Goal: Communication & Community: Answer question/provide support

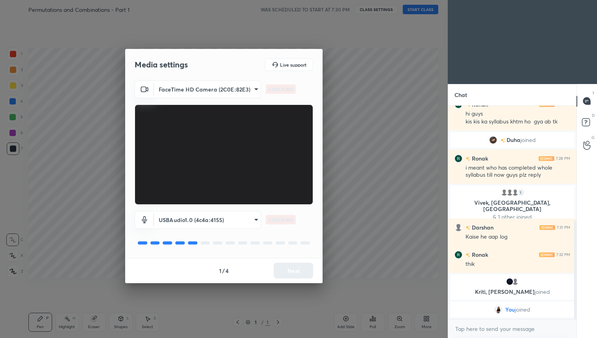
scroll to position [275, 0]
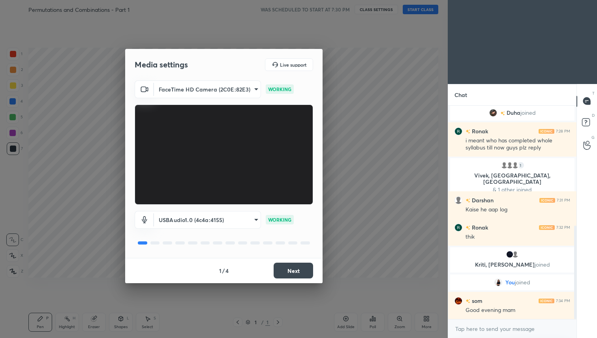
click at [302, 272] on button "Next" at bounding box center [293, 271] width 39 height 16
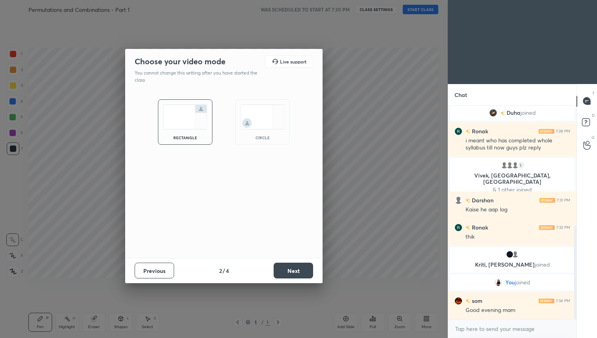
click at [302, 272] on button "Next" at bounding box center [293, 271] width 39 height 16
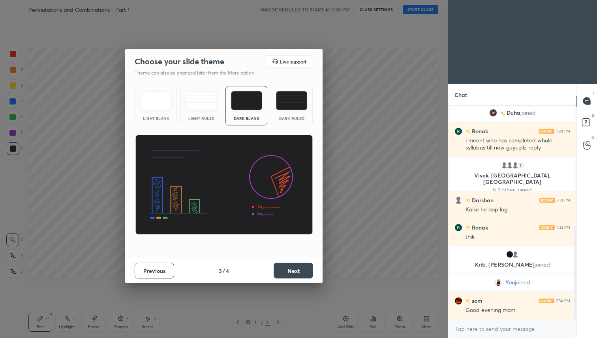
click at [302, 272] on button "Next" at bounding box center [293, 271] width 39 height 16
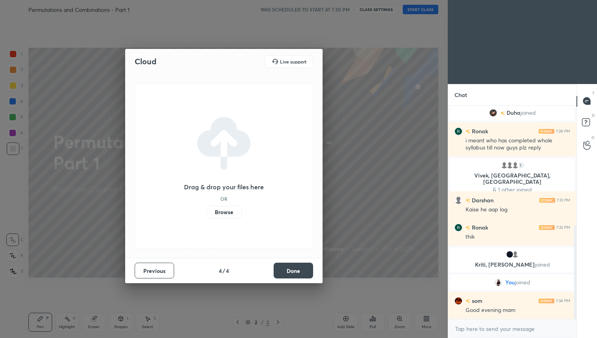
click at [302, 272] on button "Done" at bounding box center [293, 271] width 39 height 16
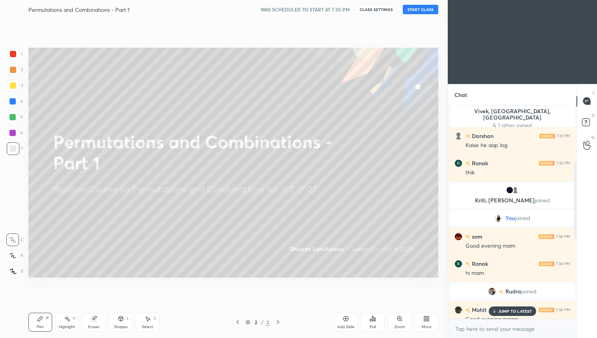
scroll to position [376, 0]
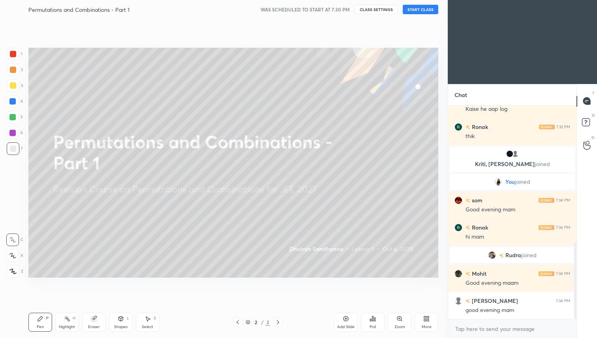
click at [419, 11] on button "START CLASS" at bounding box center [421, 9] width 36 height 9
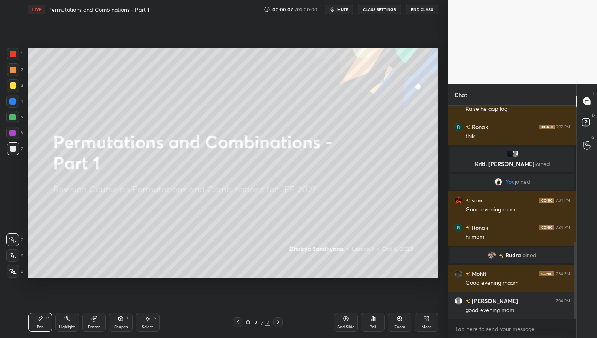
click at [427, 325] on div "More" at bounding box center [427, 327] width 10 height 4
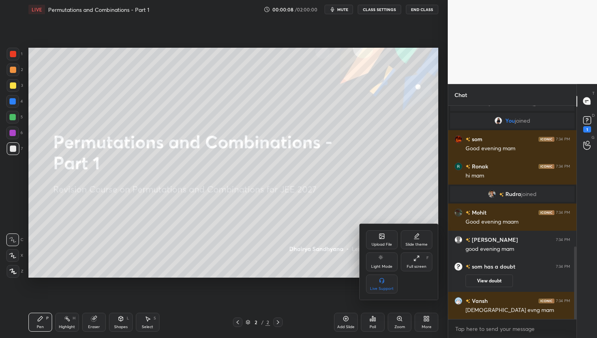
scroll to position [423, 0]
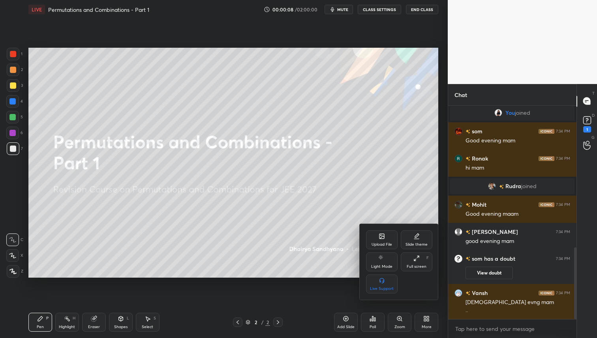
click at [385, 239] on icon at bounding box center [382, 236] width 6 height 6
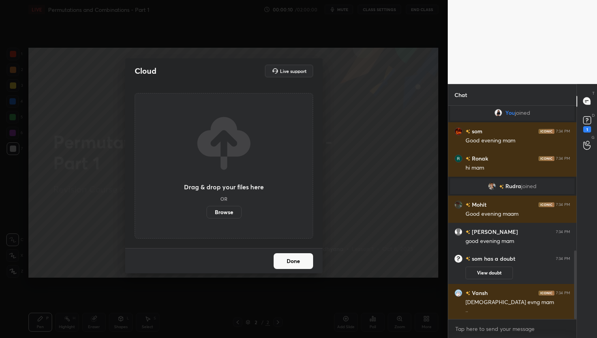
click at [228, 210] on label "Browse" at bounding box center [224, 212] width 35 height 13
click at [207, 210] on input "Browse" at bounding box center [207, 212] width 0 height 13
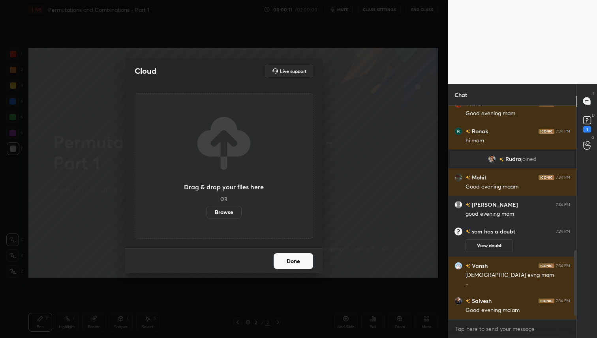
scroll to position [0, 0]
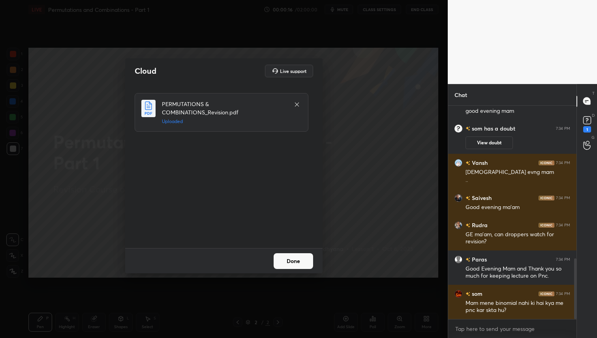
click at [281, 266] on button "Done" at bounding box center [293, 262] width 39 height 16
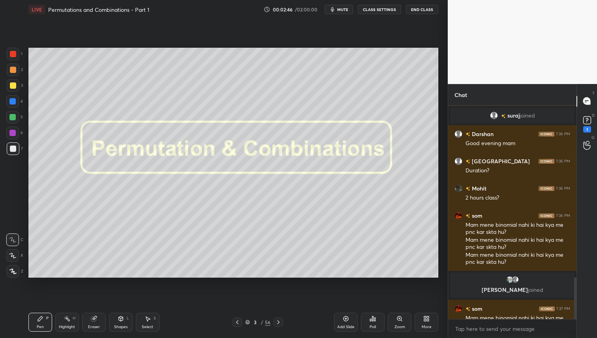
scroll to position [881, 0]
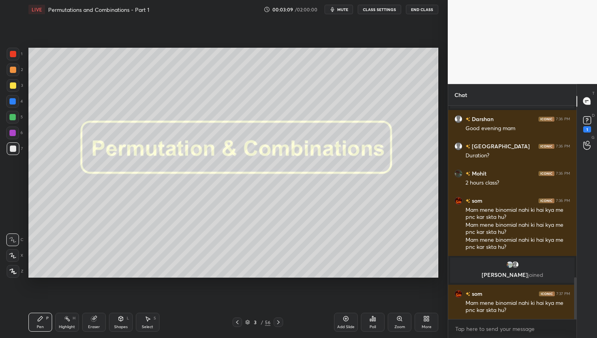
click at [10, 71] on div at bounding box center [13, 70] width 6 height 6
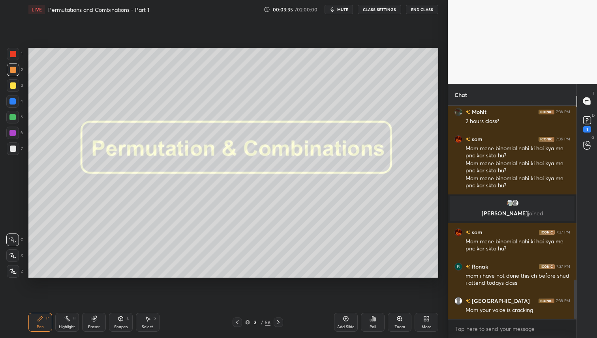
scroll to position [970, 0]
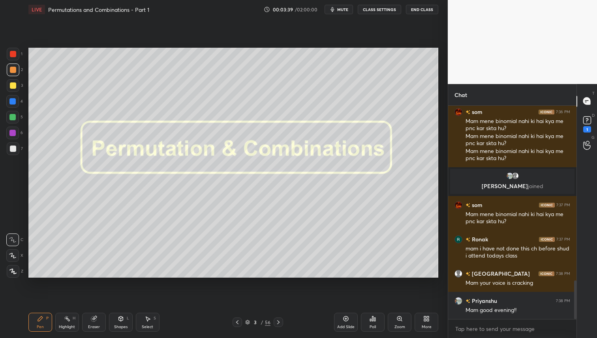
click at [12, 55] on div at bounding box center [13, 54] width 6 height 6
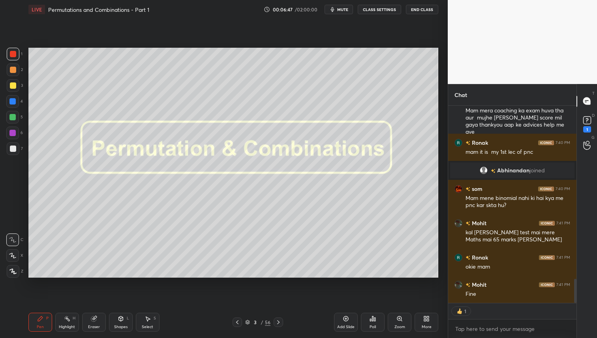
scroll to position [1408, 0]
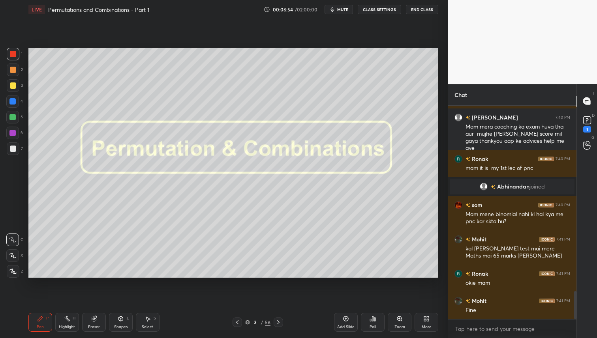
click at [281, 322] on icon at bounding box center [278, 322] width 6 height 6
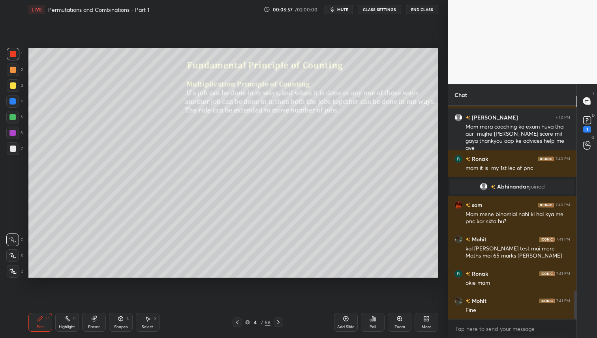
drag, startPoint x: 13, startPoint y: 70, endPoint x: 14, endPoint y: 79, distance: 9.5
click at [13, 70] on div at bounding box center [13, 70] width 6 height 6
click at [9, 85] on div at bounding box center [13, 85] width 13 height 13
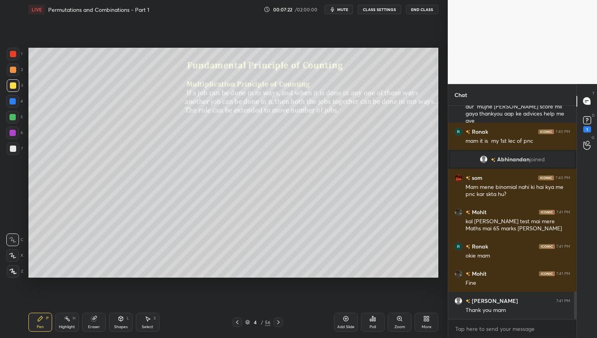
scroll to position [1462, 0]
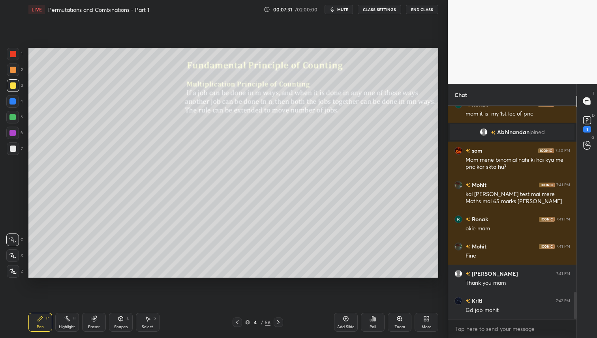
click at [13, 70] on div at bounding box center [13, 70] width 6 height 6
click at [13, 118] on div at bounding box center [12, 117] width 6 height 6
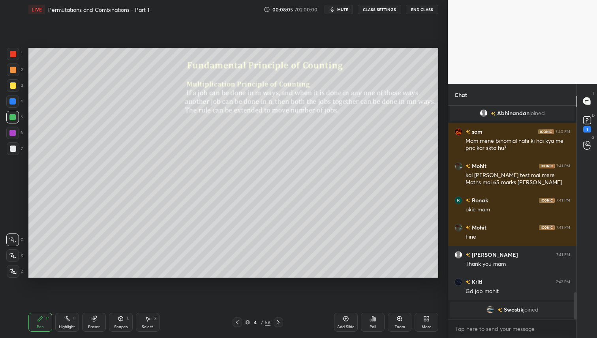
drag, startPoint x: 14, startPoint y: 53, endPoint x: 15, endPoint y: 58, distance: 5.3
click at [14, 53] on div at bounding box center [13, 54] width 6 height 6
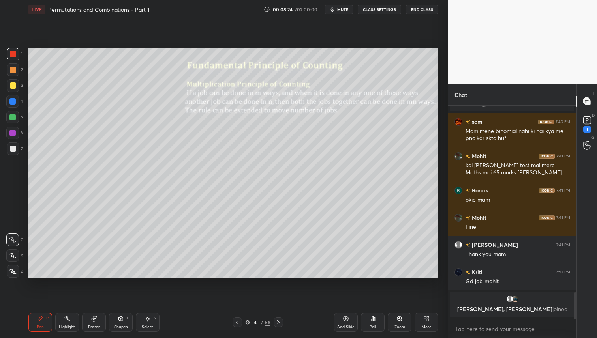
click at [14, 80] on div at bounding box center [13, 85] width 13 height 13
click at [9, 115] on div at bounding box center [12, 117] width 13 height 13
click at [278, 323] on icon at bounding box center [278, 322] width 6 height 6
click at [16, 85] on div at bounding box center [13, 85] width 13 height 13
drag, startPoint x: 11, startPoint y: 49, endPoint x: 14, endPoint y: 60, distance: 11.0
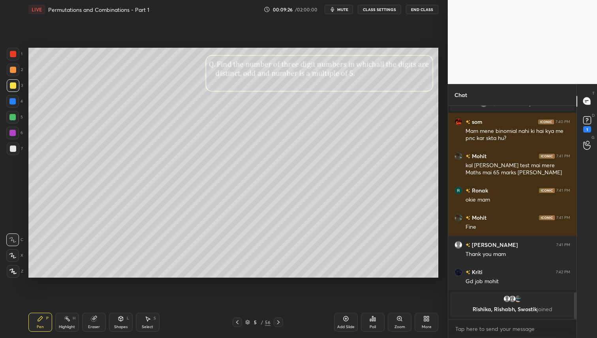
click at [11, 49] on div at bounding box center [13, 54] width 13 height 13
click at [14, 68] on div at bounding box center [13, 70] width 6 height 6
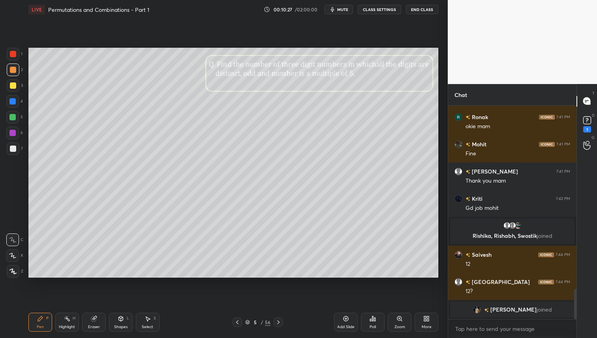
scroll to position [1302, 0]
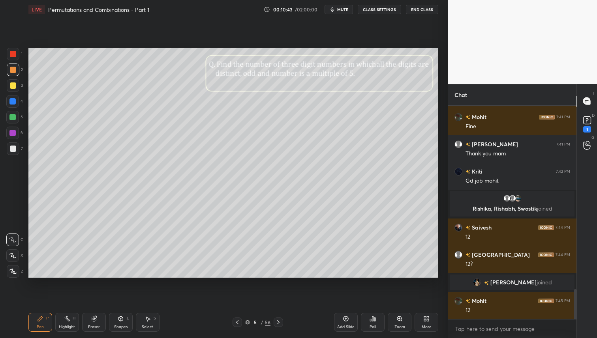
click at [15, 120] on div at bounding box center [12, 117] width 13 height 13
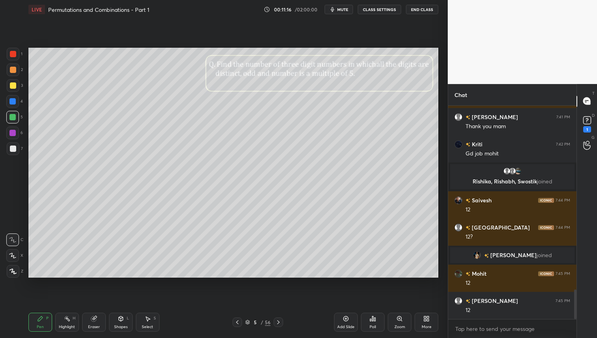
scroll to position [1356, 0]
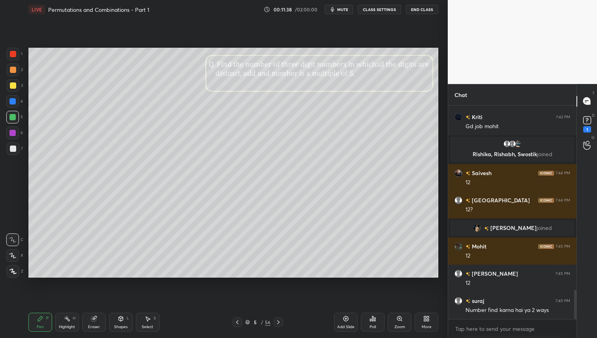
click at [278, 321] on icon at bounding box center [278, 322] width 6 height 6
click at [278, 323] on icon at bounding box center [278, 323] width 2 height 4
drag, startPoint x: 12, startPoint y: 83, endPoint x: 13, endPoint y: 110, distance: 27.2
click at [13, 84] on div at bounding box center [13, 86] width 6 height 6
click at [13, 68] on div at bounding box center [13, 70] width 6 height 6
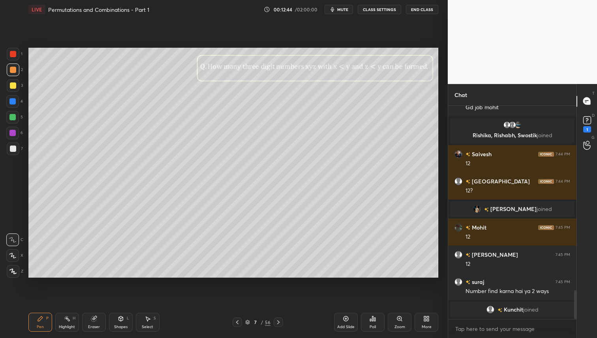
scroll to position [1385, 0]
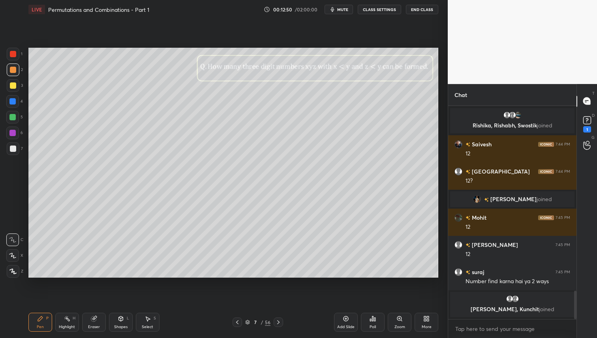
click at [15, 86] on div at bounding box center [13, 86] width 6 height 6
drag, startPoint x: 13, startPoint y: 121, endPoint x: 18, endPoint y: 118, distance: 5.9
click at [13, 121] on div at bounding box center [12, 117] width 13 height 13
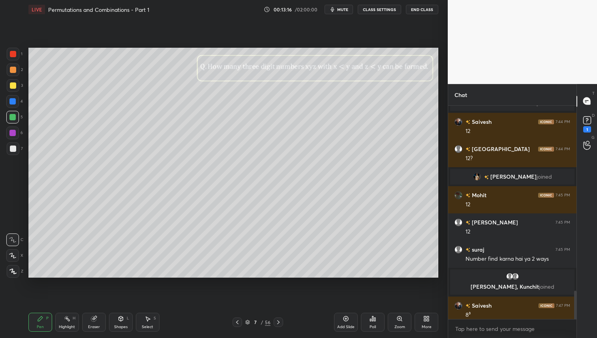
scroll to position [1390, 0]
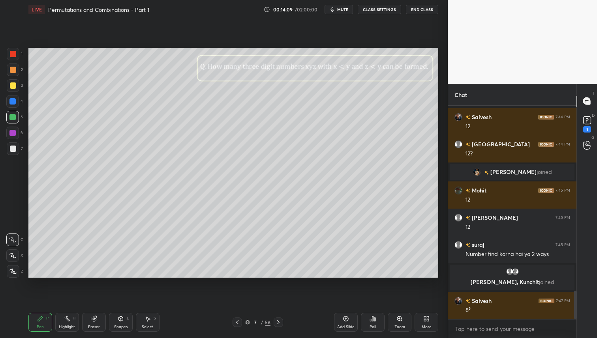
click at [90, 325] on div "Eraser" at bounding box center [94, 327] width 12 height 4
drag, startPoint x: 44, startPoint y: 320, endPoint x: 54, endPoint y: 312, distance: 12.4
click at [44, 320] on div "Pen P" at bounding box center [40, 322] width 24 height 19
drag, startPoint x: 15, startPoint y: 71, endPoint x: 23, endPoint y: 113, distance: 43.1
click at [15, 71] on div at bounding box center [13, 70] width 6 height 6
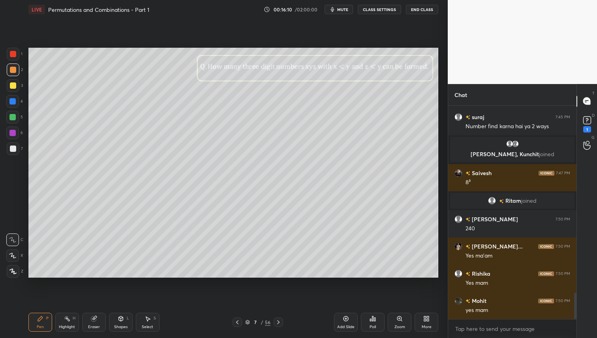
scroll to position [1545, 0]
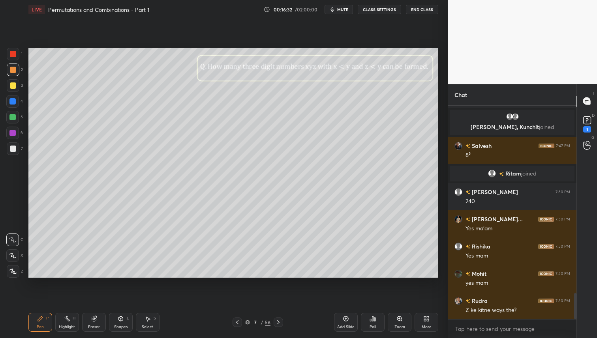
drag, startPoint x: 358, startPoint y: 323, endPoint x: 364, endPoint y: 321, distance: 6.7
click at [358, 323] on div "Add Slide Poll Zoom More" at bounding box center [386, 323] width 104 height 44
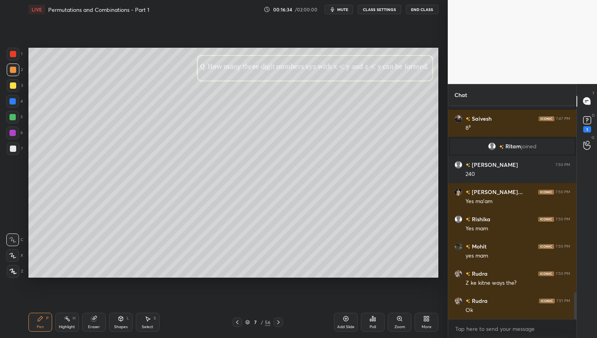
scroll to position [1516, 0]
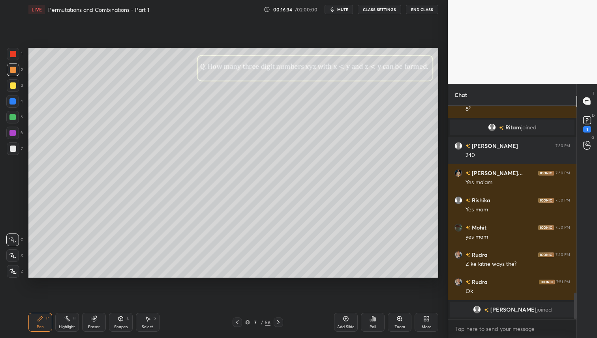
drag, startPoint x: 278, startPoint y: 321, endPoint x: 276, endPoint y: 336, distance: 14.7
click at [278, 323] on icon at bounding box center [278, 322] width 6 height 6
click at [13, 86] on div at bounding box center [13, 86] width 6 height 6
click at [15, 69] on div at bounding box center [13, 70] width 6 height 6
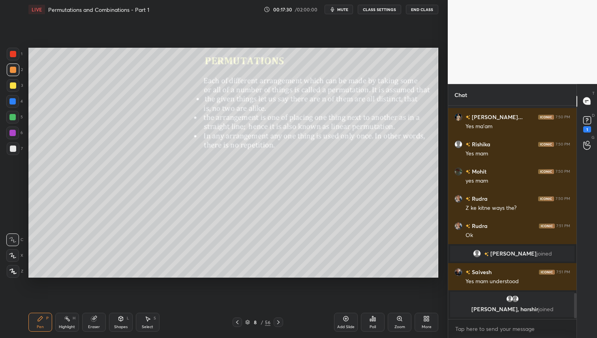
scroll to position [2, 3]
click at [14, 87] on div at bounding box center [13, 86] width 6 height 6
click at [13, 118] on div at bounding box center [12, 117] width 6 height 6
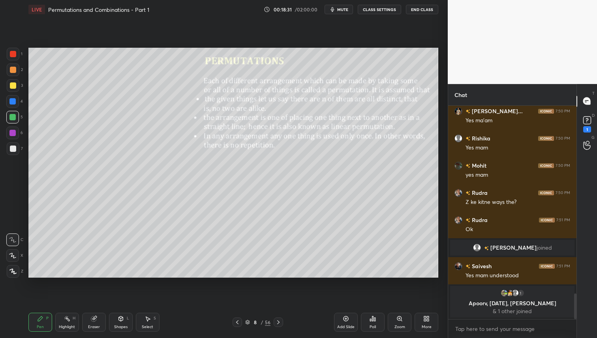
click at [280, 321] on icon at bounding box center [278, 322] width 6 height 6
drag, startPoint x: 13, startPoint y: 67, endPoint x: 17, endPoint y: 81, distance: 15.0
click at [13, 67] on div at bounding box center [13, 70] width 6 height 6
click at [236, 323] on icon at bounding box center [237, 323] width 2 height 4
click at [281, 324] on div at bounding box center [278, 322] width 9 height 9
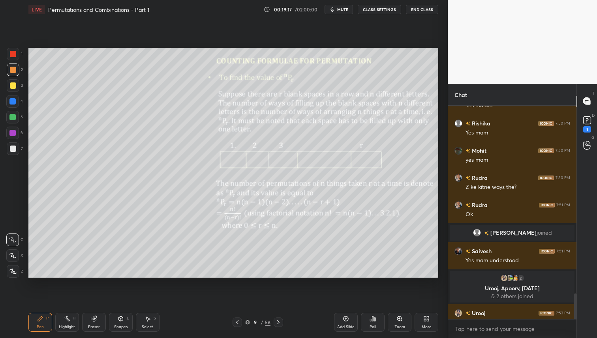
scroll to position [1568, 0]
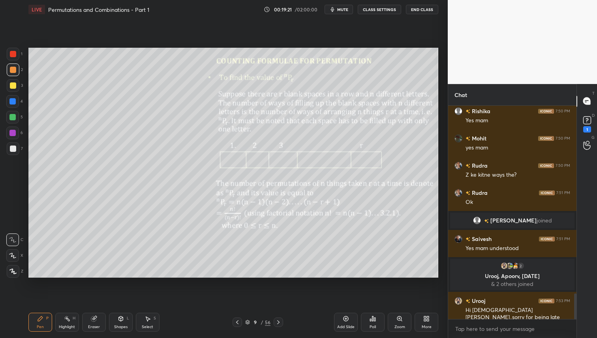
click at [277, 322] on icon at bounding box center [278, 322] width 6 height 6
click at [7, 91] on div "3" at bounding box center [15, 85] width 16 height 13
drag, startPoint x: 13, startPoint y: 66, endPoint x: 14, endPoint y: 78, distance: 12.7
click at [13, 66] on div at bounding box center [13, 70] width 13 height 13
click at [14, 87] on div at bounding box center [13, 86] width 6 height 6
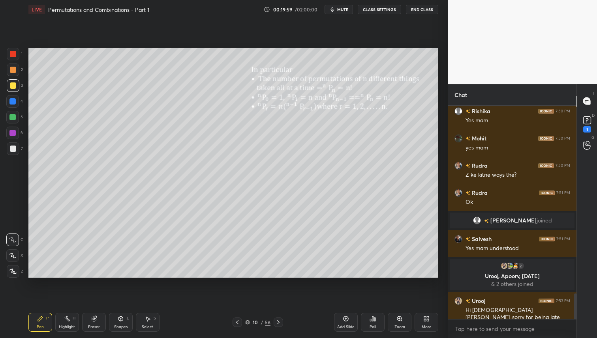
click at [14, 68] on div at bounding box center [13, 70] width 6 height 6
drag, startPoint x: 17, startPoint y: 86, endPoint x: 16, endPoint y: 106, distance: 20.6
click at [17, 86] on div at bounding box center [13, 85] width 13 height 13
click at [12, 69] on div at bounding box center [13, 70] width 6 height 6
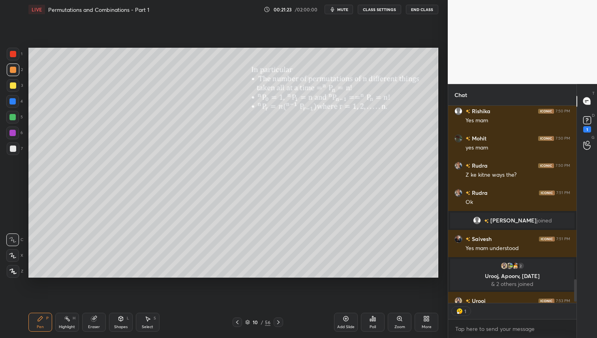
scroll to position [1568, 0]
drag, startPoint x: 12, startPoint y: 115, endPoint x: 9, endPoint y: 122, distance: 7.8
click at [11, 115] on div at bounding box center [12, 117] width 6 height 6
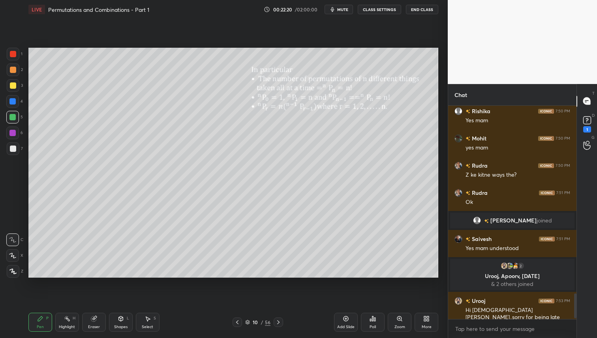
click at [439, 238] on div "Setting up your live class Poll for secs No correct answer Start poll" at bounding box center [233, 163] width 416 height 288
drag, startPoint x: 277, startPoint y: 322, endPoint x: 278, endPoint y: 326, distance: 4.0
click at [277, 322] on icon at bounding box center [278, 322] width 6 height 6
click at [16, 84] on div at bounding box center [13, 85] width 13 height 13
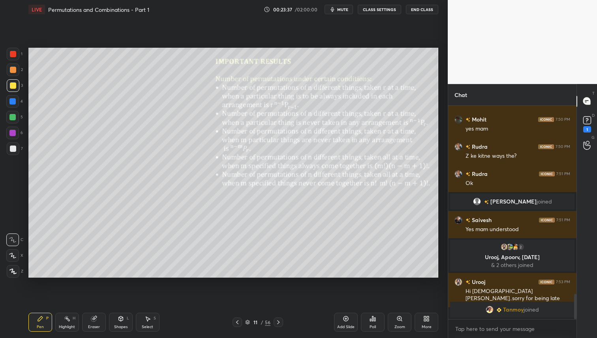
drag, startPoint x: 97, startPoint y: 321, endPoint x: 115, endPoint y: 279, distance: 46.5
click at [97, 321] on div "Eraser" at bounding box center [94, 322] width 24 height 19
click at [8, 216] on div "Z" at bounding box center [14, 214] width 17 height 13
drag, startPoint x: 45, startPoint y: 324, endPoint x: 52, endPoint y: 321, distance: 8.3
click at [45, 324] on div "Pen P" at bounding box center [40, 322] width 24 height 19
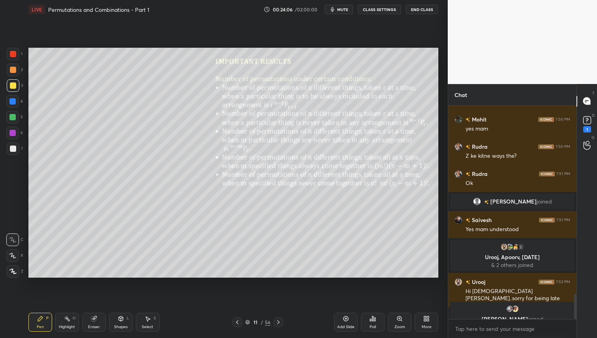
scroll to position [1597, 0]
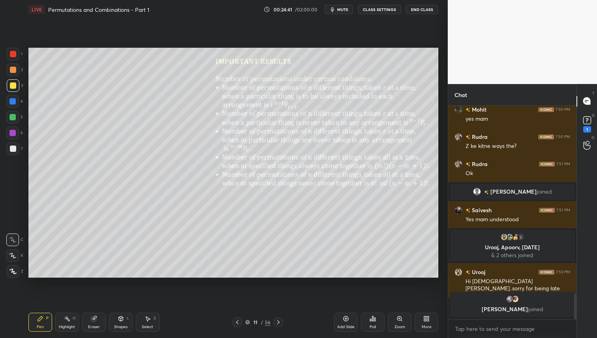
click at [17, 73] on div at bounding box center [13, 70] width 13 height 13
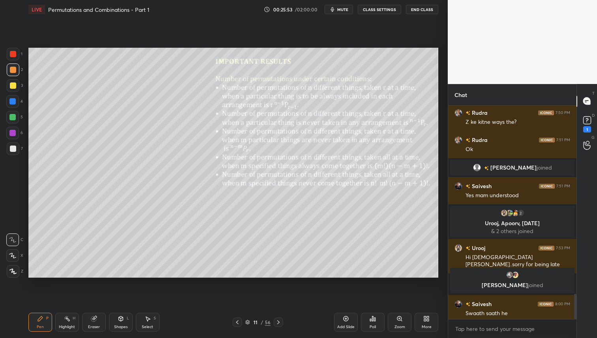
scroll to position [1600, 0]
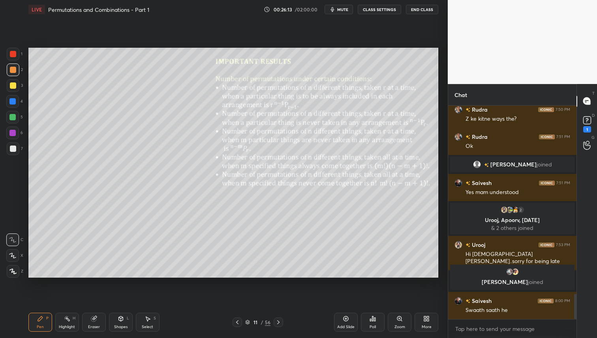
click at [13, 85] on div at bounding box center [13, 86] width 6 height 6
click at [13, 118] on div at bounding box center [12, 117] width 6 height 6
click at [14, 69] on div at bounding box center [13, 70] width 6 height 6
drag, startPoint x: 15, startPoint y: 116, endPoint x: 18, endPoint y: 121, distance: 5.3
click at [15, 116] on div at bounding box center [12, 117] width 6 height 6
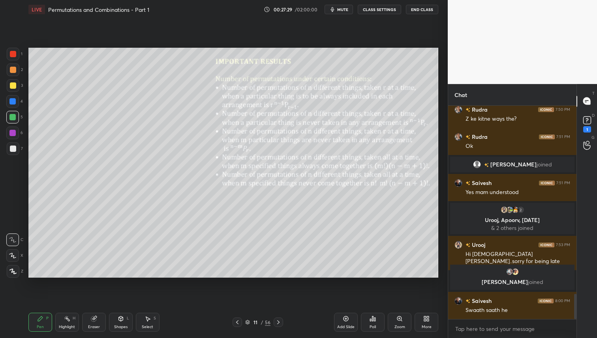
click at [13, 143] on div at bounding box center [13, 149] width 13 height 13
drag, startPoint x: 276, startPoint y: 324, endPoint x: 277, endPoint y: 331, distance: 7.2
click at [276, 325] on icon at bounding box center [278, 322] width 6 height 6
click at [13, 85] on div at bounding box center [13, 86] width 6 height 6
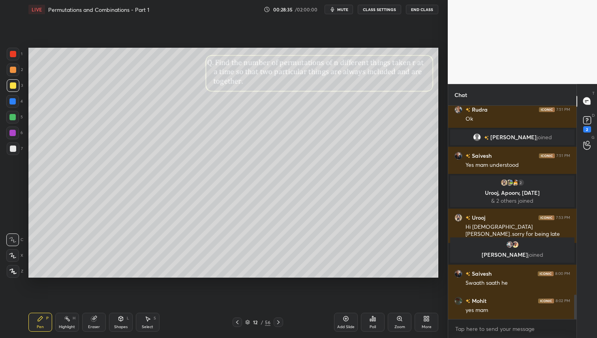
scroll to position [1662, 0]
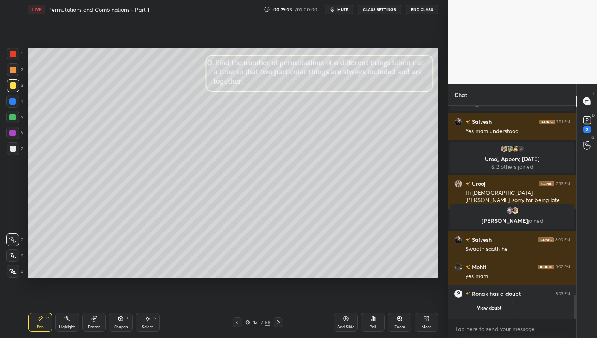
drag, startPoint x: 13, startPoint y: 68, endPoint x: 7, endPoint y: 103, distance: 36.1
click at [13, 69] on div at bounding box center [13, 70] width 6 height 6
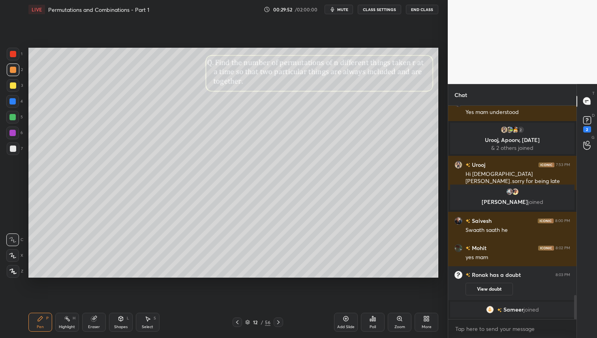
click at [277, 321] on icon at bounding box center [278, 322] width 6 height 6
click at [481, 288] on button "View doubt" at bounding box center [489, 289] width 47 height 13
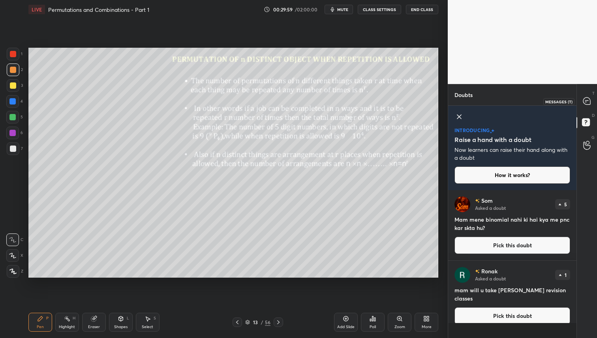
click at [588, 105] on icon at bounding box center [586, 101] width 7 height 7
type textarea "x"
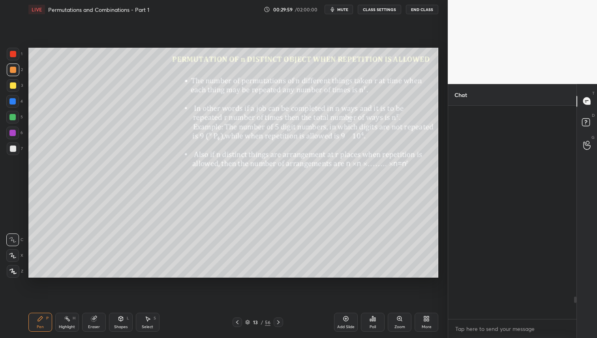
scroll to position [211, 126]
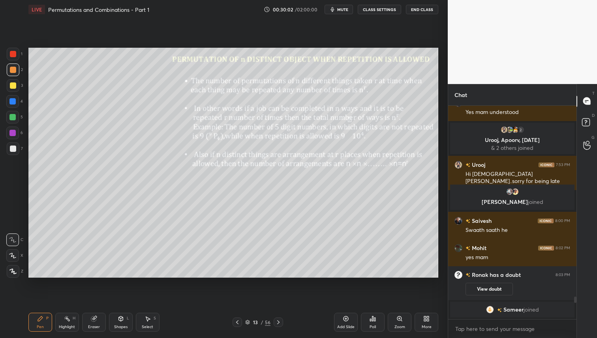
drag, startPoint x: 13, startPoint y: 87, endPoint x: 9, endPoint y: 123, distance: 36.5
click at [13, 87] on div at bounding box center [13, 86] width 6 height 6
drag, startPoint x: 11, startPoint y: 73, endPoint x: 21, endPoint y: 85, distance: 15.6
click at [13, 73] on div at bounding box center [13, 70] width 13 height 13
click at [13, 121] on div at bounding box center [12, 117] width 13 height 13
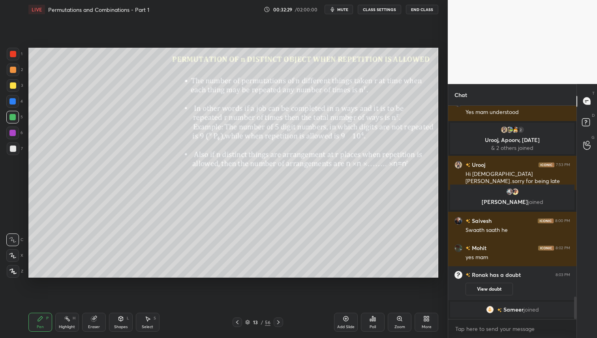
scroll to position [1700, 0]
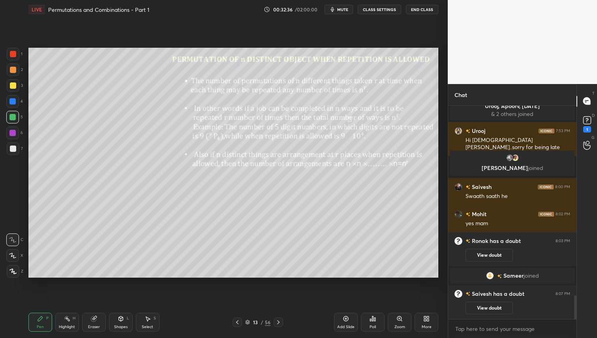
drag, startPoint x: 13, startPoint y: 100, endPoint x: 18, endPoint y: 106, distance: 8.1
click at [13, 101] on div at bounding box center [12, 101] width 6 height 6
drag, startPoint x: 12, startPoint y: 84, endPoint x: 13, endPoint y: 100, distance: 15.8
click at [12, 85] on div at bounding box center [13, 86] width 6 height 6
drag, startPoint x: 279, startPoint y: 322, endPoint x: 283, endPoint y: 327, distance: 6.2
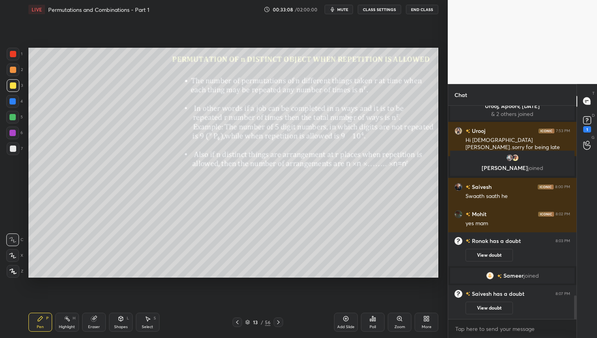
click at [278, 322] on icon at bounding box center [278, 322] width 6 height 6
click at [13, 152] on div at bounding box center [13, 149] width 13 height 13
click at [376, 322] on div "Poll" at bounding box center [373, 322] width 24 height 19
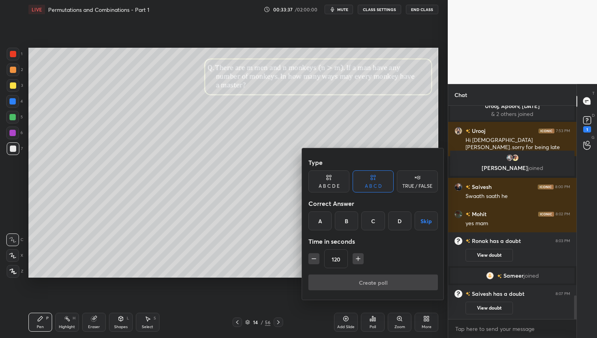
click at [413, 184] on div "TRUE / FALSE" at bounding box center [417, 186] width 30 height 5
click at [338, 261] on input "120" at bounding box center [336, 259] width 23 height 19
type input "30"
click at [376, 225] on div "False" at bounding box center [373, 221] width 41 height 19
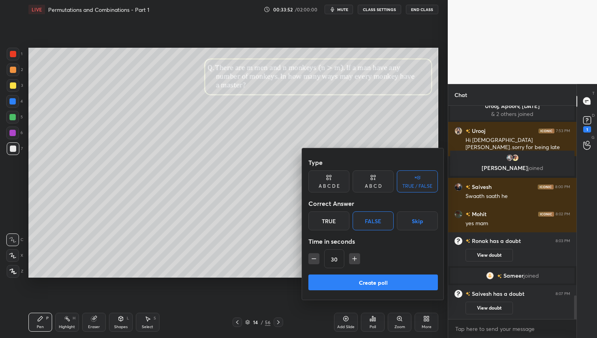
click at [376, 283] on button "Create poll" at bounding box center [373, 283] width 130 height 16
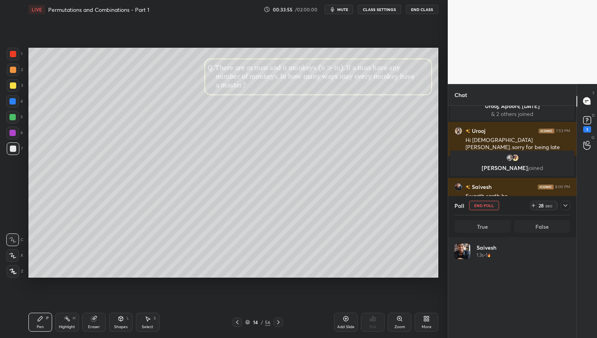
scroll to position [92, 113]
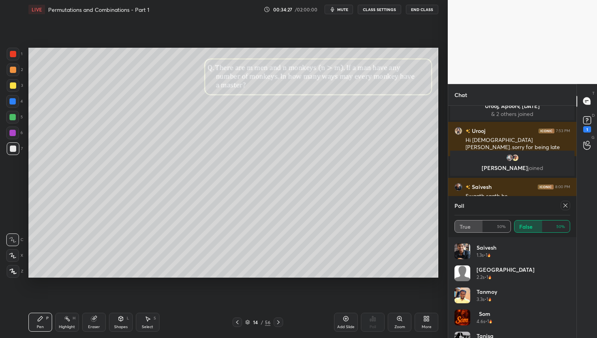
drag, startPoint x: 19, startPoint y: 89, endPoint x: 22, endPoint y: 102, distance: 13.6
click at [19, 88] on div "3" at bounding box center [15, 85] width 16 height 13
click at [478, 225] on div "True 50% False 50%" at bounding box center [513, 226] width 116 height 13
click at [566, 206] on icon at bounding box center [565, 206] width 6 height 6
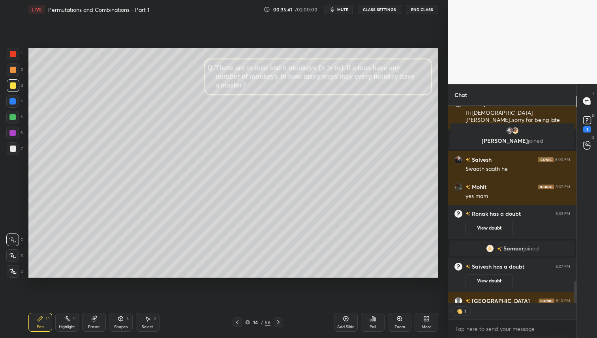
scroll to position [2, 3]
click at [277, 322] on icon at bounding box center [278, 322] width 6 height 6
click at [13, 84] on div at bounding box center [13, 86] width 6 height 6
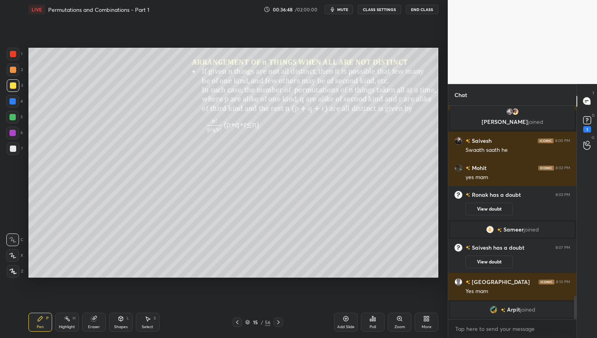
scroll to position [1742, 0]
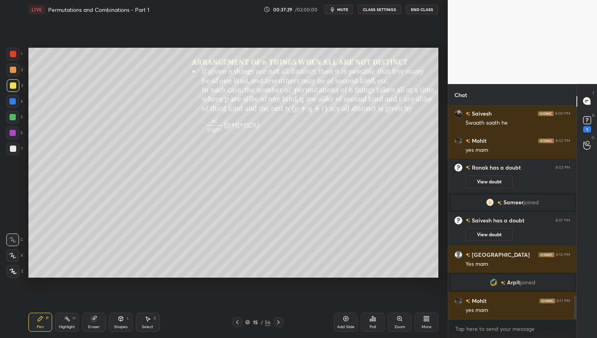
drag, startPoint x: 93, startPoint y: 321, endPoint x: 112, endPoint y: 303, distance: 25.7
click at [93, 321] on icon at bounding box center [93, 319] width 5 height 5
click at [41, 326] on div "Pen" at bounding box center [40, 327] width 7 height 4
click at [276, 320] on icon at bounding box center [278, 322] width 6 height 6
click at [15, 85] on div at bounding box center [13, 86] width 6 height 6
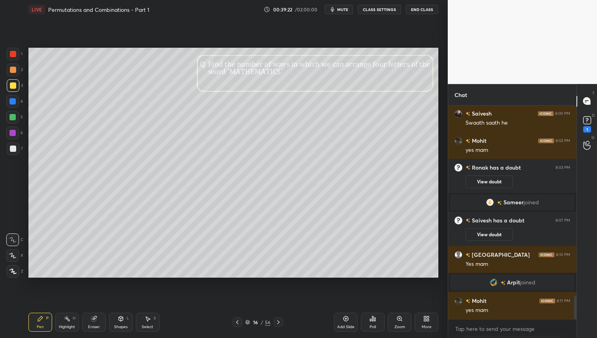
click at [13, 69] on div at bounding box center [13, 70] width 6 height 6
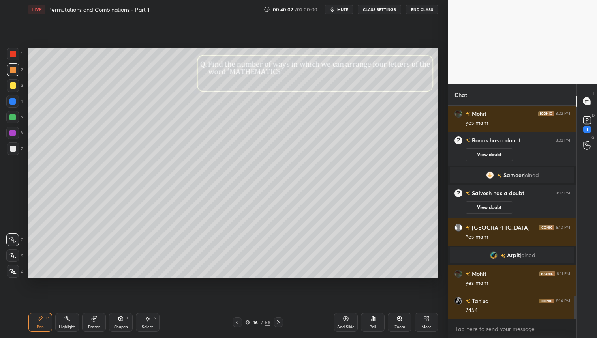
click at [14, 117] on div at bounding box center [12, 117] width 6 height 6
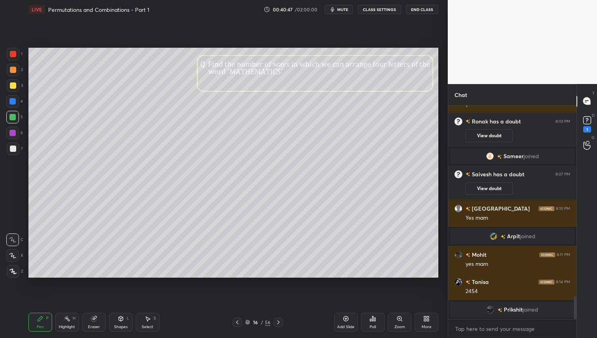
click at [237, 323] on icon at bounding box center [237, 323] width 2 height 4
click at [349, 320] on icon at bounding box center [346, 319] width 6 height 6
click at [10, 56] on div at bounding box center [13, 54] width 6 height 6
click at [277, 323] on icon at bounding box center [278, 322] width 6 height 6
click at [11, 120] on div at bounding box center [12, 117] width 6 height 6
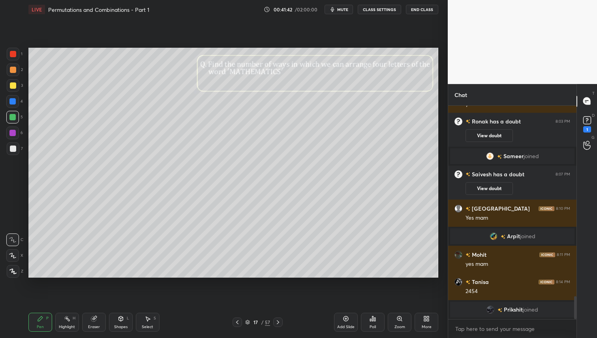
scroll to position [1792, 0]
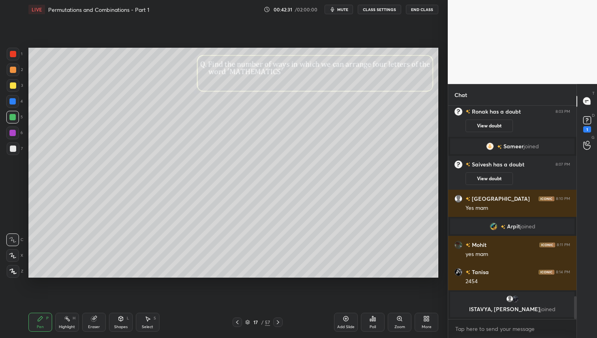
click at [237, 326] on div at bounding box center [237, 322] width 9 height 9
click at [13, 51] on div at bounding box center [13, 54] width 13 height 13
click at [95, 320] on icon at bounding box center [93, 319] width 5 height 5
click at [42, 323] on div "Pen P" at bounding box center [40, 322] width 24 height 19
click at [280, 325] on icon at bounding box center [278, 322] width 6 height 6
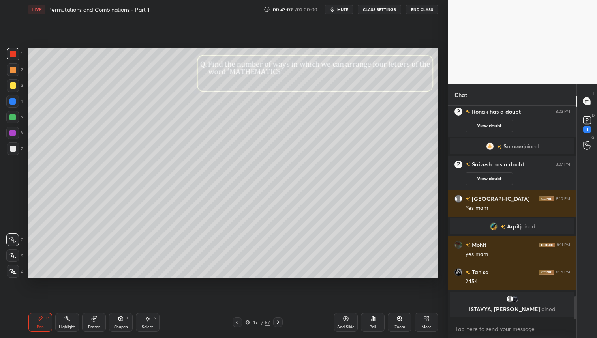
click at [11, 88] on div at bounding box center [13, 86] width 6 height 6
click at [15, 113] on div at bounding box center [12, 117] width 13 height 13
drag, startPoint x: 242, startPoint y: 318, endPoint x: 245, endPoint y: 335, distance: 17.3
click at [242, 318] on div at bounding box center [237, 322] width 9 height 9
click at [279, 325] on icon at bounding box center [278, 322] width 6 height 6
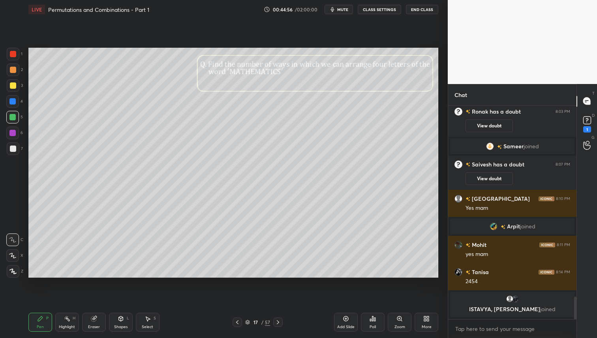
scroll to position [1826, 0]
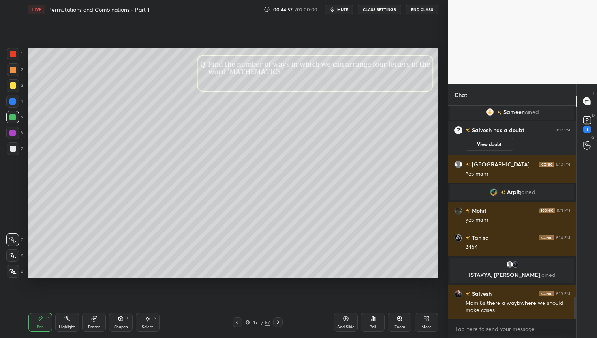
click at [277, 322] on icon at bounding box center [278, 322] width 6 height 6
click at [238, 323] on icon at bounding box center [237, 322] width 6 height 6
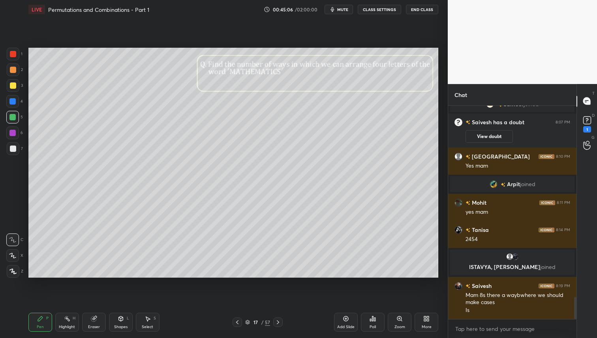
click at [276, 320] on icon at bounding box center [278, 322] width 6 height 6
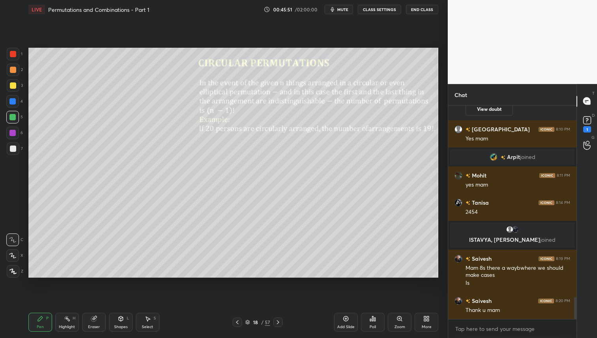
drag, startPoint x: 16, startPoint y: 54, endPoint x: 20, endPoint y: 58, distance: 5.0
click at [17, 53] on div at bounding box center [13, 54] width 13 height 13
drag, startPoint x: 14, startPoint y: 68, endPoint x: 28, endPoint y: 67, distance: 13.4
click at [14, 68] on div at bounding box center [13, 70] width 6 height 6
drag, startPoint x: 15, startPoint y: 86, endPoint x: 17, endPoint y: 100, distance: 13.3
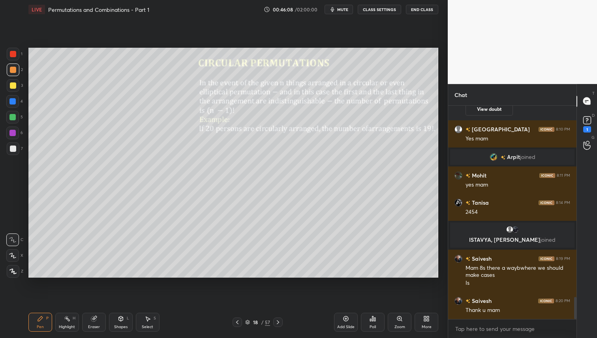
click at [14, 86] on div at bounding box center [13, 86] width 6 height 6
click at [145, 324] on div "Select S" at bounding box center [148, 322] width 24 height 19
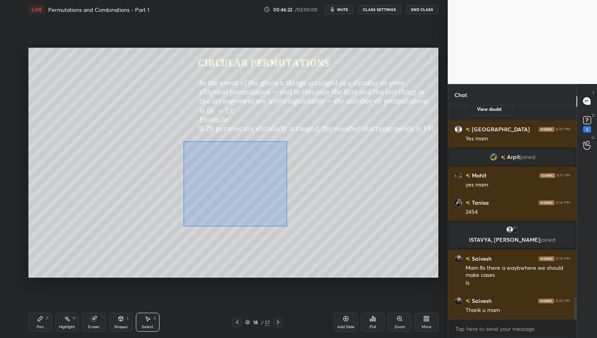
drag, startPoint x: 184, startPoint y: 141, endPoint x: 276, endPoint y: 216, distance: 118.7
click at [285, 226] on div "0 ° Undo Copy Duplicate Duplicate to new slide Delete" at bounding box center [233, 163] width 410 height 231
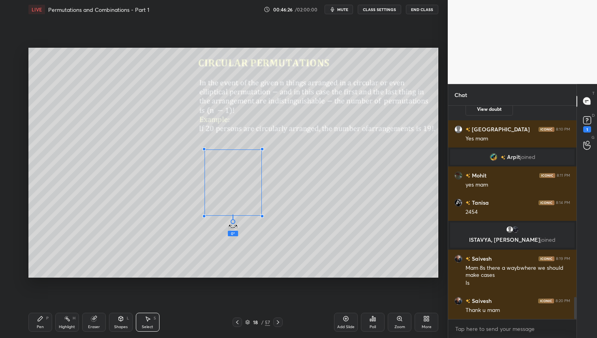
drag, startPoint x: 236, startPoint y: 220, endPoint x: 263, endPoint y: 184, distance: 45.1
click at [263, 182] on div "0 ° Undo Copy Duplicate Duplicate to new slide Delete" at bounding box center [233, 163] width 410 height 231
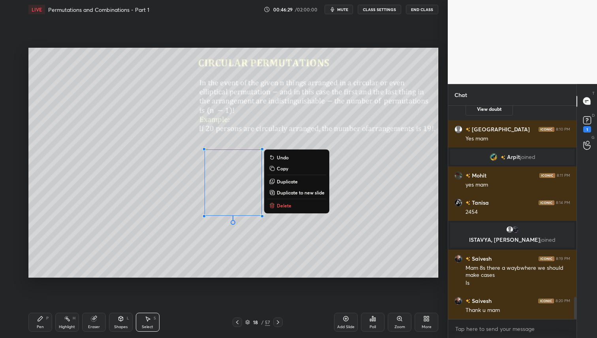
click at [168, 236] on div "0 ° Undo Copy Duplicate Duplicate to new slide Delete" at bounding box center [233, 163] width 410 height 231
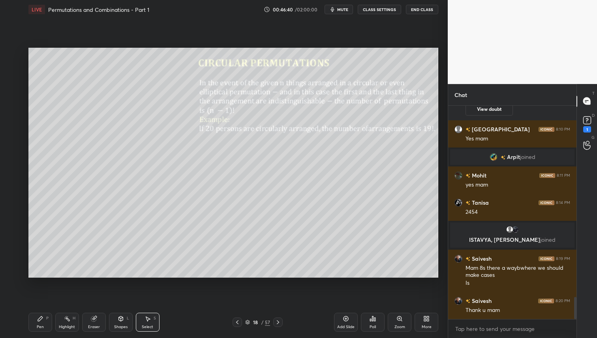
click at [44, 321] on div "Pen P" at bounding box center [40, 322] width 24 height 19
click at [153, 320] on div "Select S" at bounding box center [148, 322] width 24 height 19
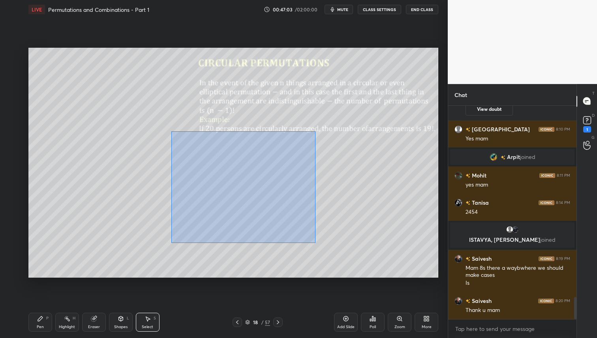
drag, startPoint x: 171, startPoint y: 131, endPoint x: 315, endPoint y: 242, distance: 181.3
click at [316, 242] on div "0 ° Undo Copy Duplicate Duplicate to new slide Delete" at bounding box center [233, 163] width 410 height 231
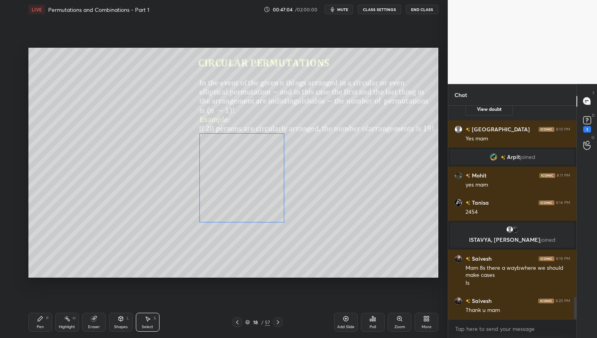
drag, startPoint x: 257, startPoint y: 197, endPoint x: 266, endPoint y: 207, distance: 13.4
click at [264, 193] on div "0 ° Undo Copy Duplicate Duplicate to new slide Delete" at bounding box center [233, 163] width 410 height 231
drag, startPoint x: 243, startPoint y: 230, endPoint x: 190, endPoint y: 177, distance: 75.4
click at [195, 184] on div "0 ° Undo Copy Duplicate Duplicate to new slide Delete" at bounding box center [233, 163] width 410 height 231
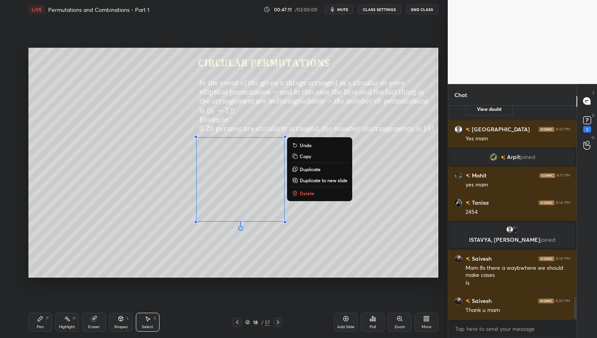
drag, startPoint x: 194, startPoint y: 261, endPoint x: 198, endPoint y: 266, distance: 6.5
click at [194, 261] on div "0 ° Undo Copy Duplicate Duplicate to new slide Delete" at bounding box center [233, 163] width 410 height 231
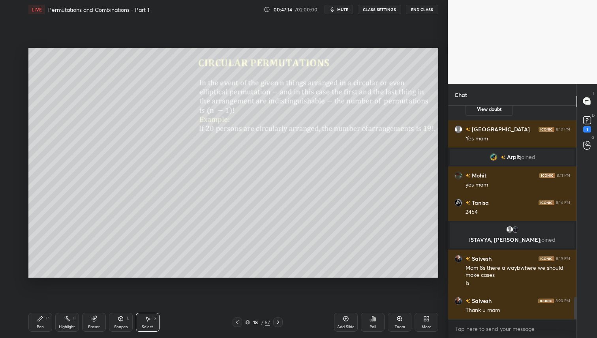
drag, startPoint x: 32, startPoint y: 322, endPoint x: 51, endPoint y: 300, distance: 29.1
click at [32, 323] on div "Pen P" at bounding box center [40, 322] width 24 height 19
drag, startPoint x: 13, startPoint y: 69, endPoint x: 28, endPoint y: 68, distance: 14.6
click at [14, 69] on div at bounding box center [13, 70] width 6 height 6
drag, startPoint x: 95, startPoint y: 322, endPoint x: 106, endPoint y: 323, distance: 10.7
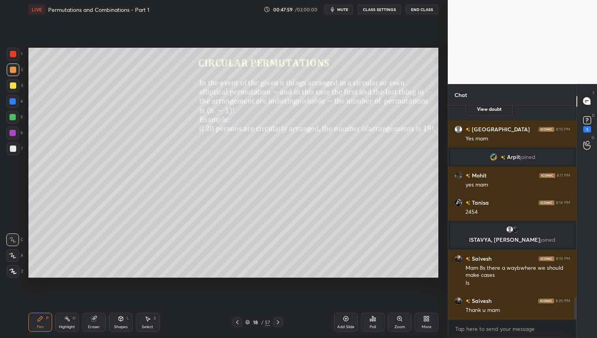
click at [95, 322] on div "Eraser" at bounding box center [94, 322] width 24 height 19
click at [31, 316] on div "Pen P" at bounding box center [40, 322] width 24 height 19
drag, startPoint x: 147, startPoint y: 321, endPoint x: 160, endPoint y: 312, distance: 15.3
click at [147, 321] on icon at bounding box center [148, 319] width 6 height 6
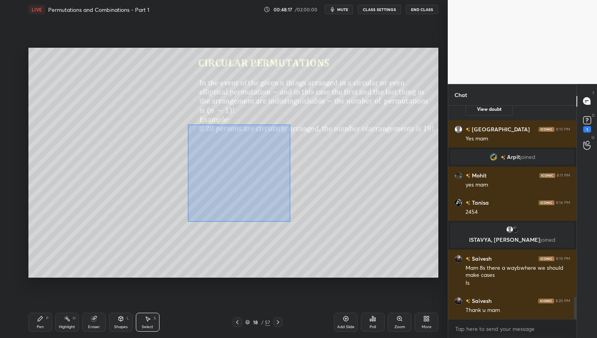
drag, startPoint x: 188, startPoint y: 124, endPoint x: 290, endPoint y: 222, distance: 141.6
click at [290, 222] on div "0 ° Undo Copy Duplicate Duplicate to new slide Delete" at bounding box center [233, 163] width 410 height 231
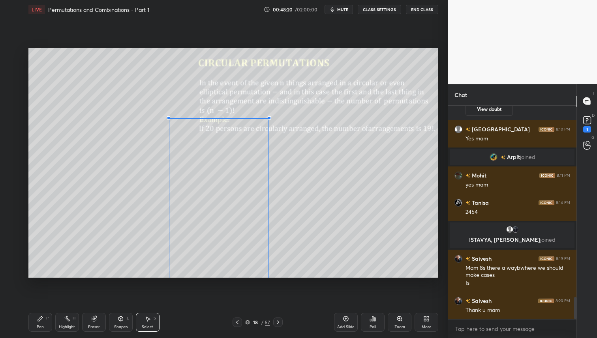
drag, startPoint x: 222, startPoint y: 263, endPoint x: 280, endPoint y: 216, distance: 74.4
click at [283, 216] on div "0 ° Undo Copy Duplicate Duplicate to new slide Delete" at bounding box center [233, 163] width 410 height 231
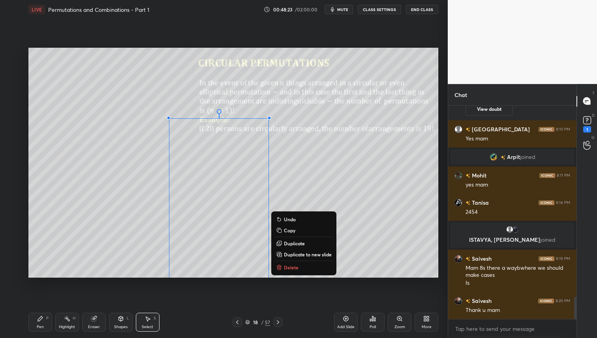
drag, startPoint x: 107, startPoint y: 257, endPoint x: 109, endPoint y: 274, distance: 17.0
click at [107, 257] on div "0 ° Undo Copy Duplicate Duplicate to new slide Delete" at bounding box center [233, 163] width 410 height 231
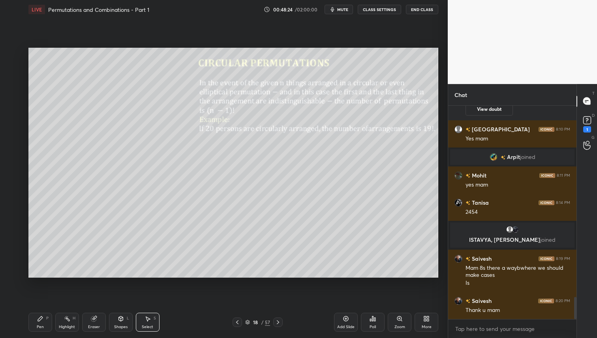
scroll to position [1880, 0]
drag, startPoint x: 40, startPoint y: 322, endPoint x: 51, endPoint y: 318, distance: 11.7
click at [41, 322] on div "Pen P" at bounding box center [40, 322] width 24 height 19
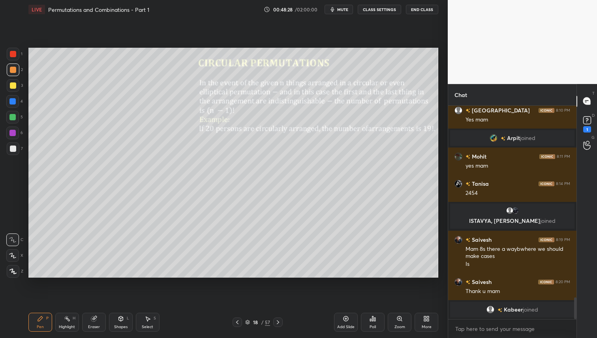
click at [15, 50] on div at bounding box center [13, 54] width 13 height 13
click at [280, 322] on icon at bounding box center [278, 322] width 6 height 6
click at [278, 323] on icon at bounding box center [278, 322] width 6 height 6
click at [17, 89] on div at bounding box center [13, 85] width 13 height 13
drag, startPoint x: 12, startPoint y: 69, endPoint x: 12, endPoint y: 94, distance: 24.9
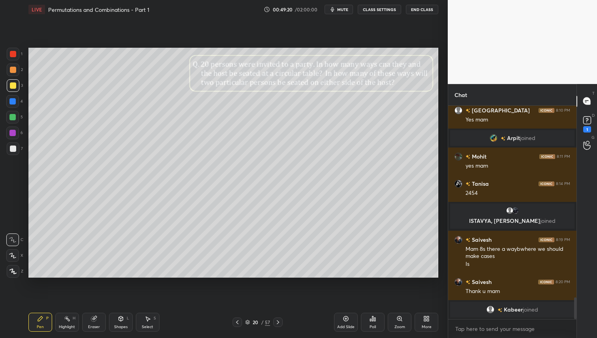
click at [12, 70] on div at bounding box center [13, 70] width 6 height 6
drag, startPoint x: 90, startPoint y: 317, endPoint x: 101, endPoint y: 308, distance: 14.6
click at [90, 317] on div "Eraser" at bounding box center [94, 322] width 24 height 19
click at [43, 321] on div "Pen P" at bounding box center [40, 322] width 24 height 19
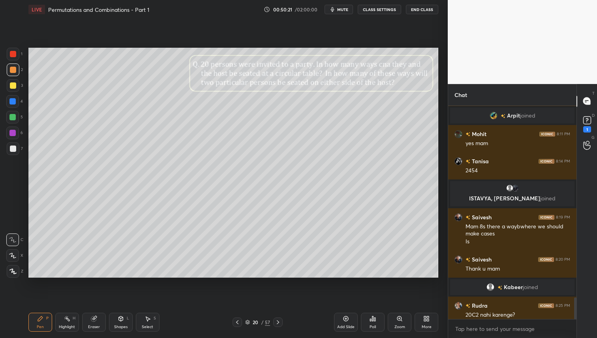
scroll to position [1885, 0]
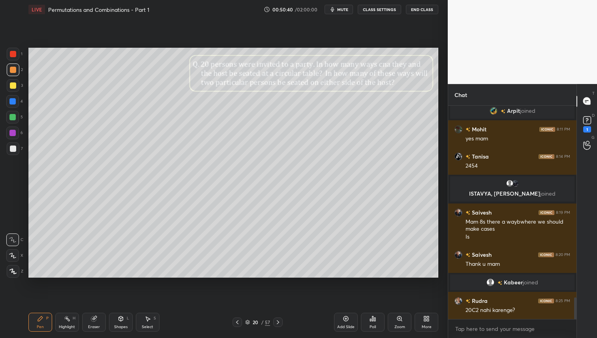
click at [347, 319] on icon at bounding box center [346, 319] width 6 height 6
click at [11, 84] on div at bounding box center [13, 86] width 6 height 6
click at [235, 323] on icon at bounding box center [237, 322] width 6 height 6
click at [13, 121] on div at bounding box center [12, 117] width 13 height 13
click at [146, 310] on div "Pen P Highlight H Eraser Shapes L Select S 20 / 58 Add Slide Poll Zoom More" at bounding box center [233, 323] width 410 height 32
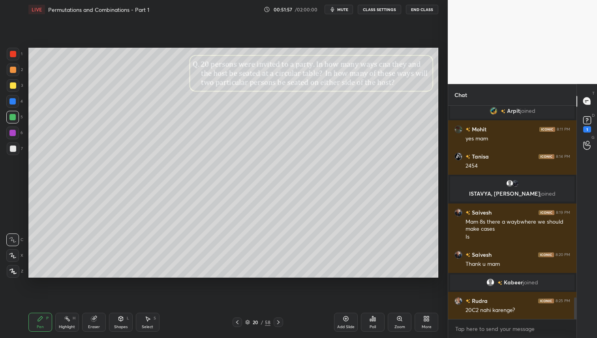
scroll to position [1912, 0]
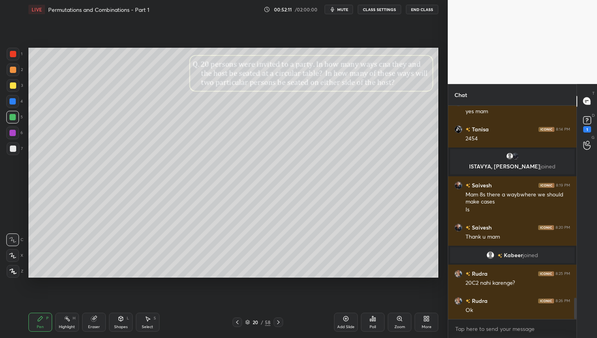
click at [280, 322] on icon at bounding box center [278, 322] width 6 height 6
click at [278, 325] on icon at bounding box center [278, 322] width 6 height 6
click at [14, 71] on div at bounding box center [13, 70] width 6 height 6
click at [278, 324] on icon at bounding box center [278, 322] width 6 height 6
click at [17, 84] on div at bounding box center [13, 85] width 13 height 13
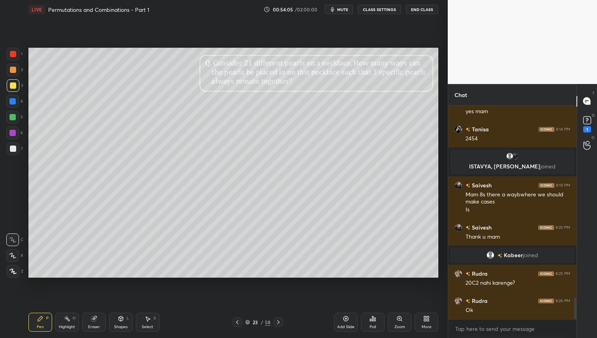
drag, startPoint x: 16, startPoint y: 69, endPoint x: 18, endPoint y: 75, distance: 6.6
click at [16, 69] on div at bounding box center [13, 70] width 6 height 6
click at [14, 122] on div at bounding box center [12, 117] width 13 height 13
drag, startPoint x: 13, startPoint y: 85, endPoint x: 8, endPoint y: 119, distance: 34.3
click at [13, 85] on div at bounding box center [13, 86] width 6 height 6
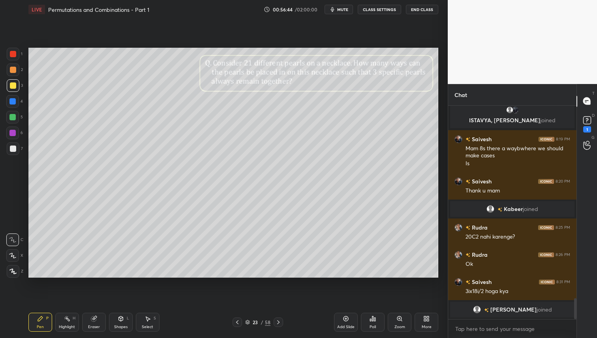
scroll to position [1964, 0]
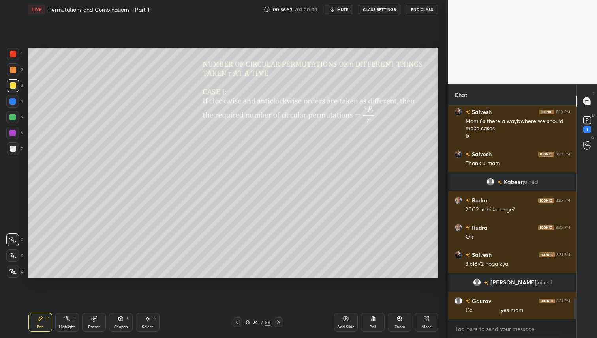
drag, startPoint x: 15, startPoint y: 71, endPoint x: 16, endPoint y: 82, distance: 11.1
click at [15, 70] on div at bounding box center [13, 70] width 6 height 6
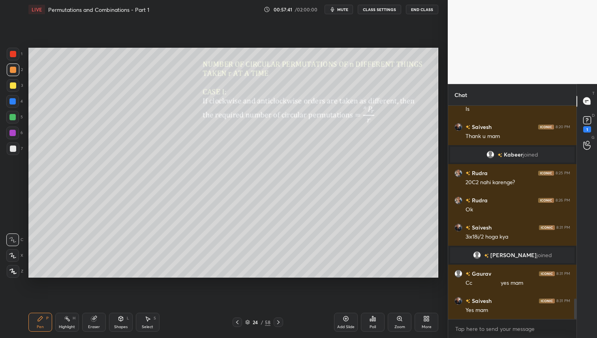
click at [15, 116] on div at bounding box center [12, 117] width 6 height 6
click at [14, 72] on div at bounding box center [13, 70] width 6 height 6
click at [279, 322] on icon at bounding box center [278, 323] width 2 height 4
click at [15, 87] on div at bounding box center [13, 85] width 13 height 13
click at [279, 321] on icon at bounding box center [278, 322] width 6 height 6
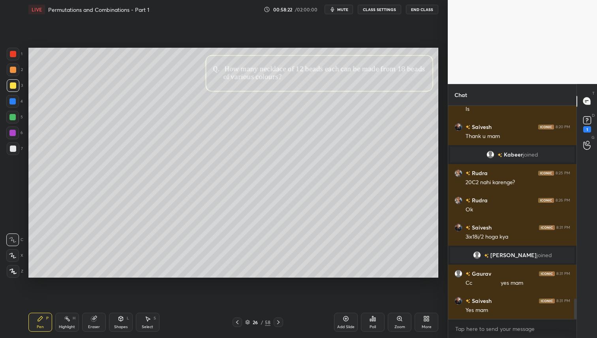
drag, startPoint x: 15, startPoint y: 84, endPoint x: 15, endPoint y: 101, distance: 17.0
click at [15, 84] on div at bounding box center [13, 86] width 6 height 6
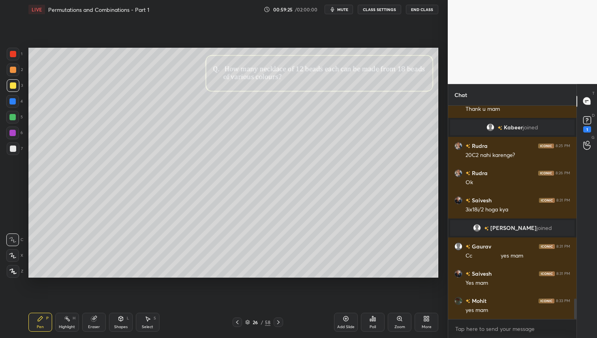
click at [280, 323] on icon at bounding box center [278, 322] width 6 height 6
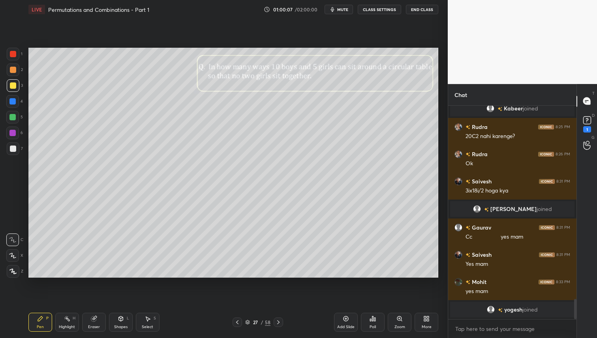
click at [237, 325] on icon at bounding box center [237, 322] width 6 height 6
click at [345, 320] on icon at bounding box center [346, 319] width 6 height 6
click at [18, 145] on div at bounding box center [13, 149] width 13 height 13
click at [17, 85] on div at bounding box center [13, 85] width 13 height 13
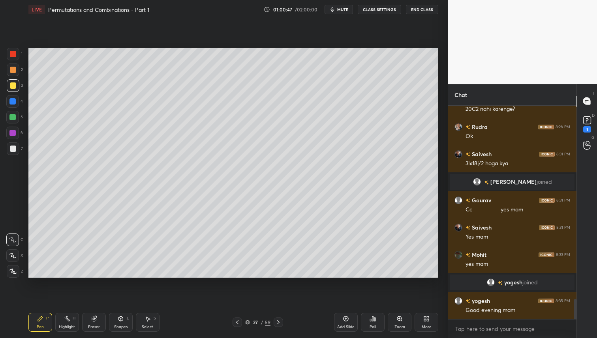
drag, startPoint x: 14, startPoint y: 71, endPoint x: 13, endPoint y: 76, distance: 4.8
click at [14, 73] on div at bounding box center [13, 70] width 6 height 6
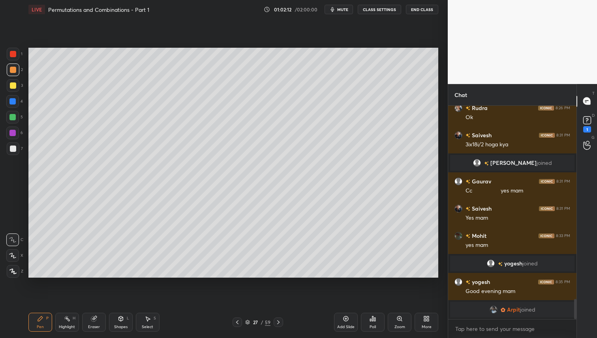
click at [280, 321] on icon at bounding box center [278, 322] width 6 height 6
click at [13, 86] on div at bounding box center [13, 86] width 6 height 6
click at [13, 71] on div at bounding box center [13, 70] width 6 height 6
drag, startPoint x: 243, startPoint y: 323, endPoint x: 254, endPoint y: 317, distance: 12.0
click at [243, 323] on div "28 / 59" at bounding box center [258, 322] width 51 height 9
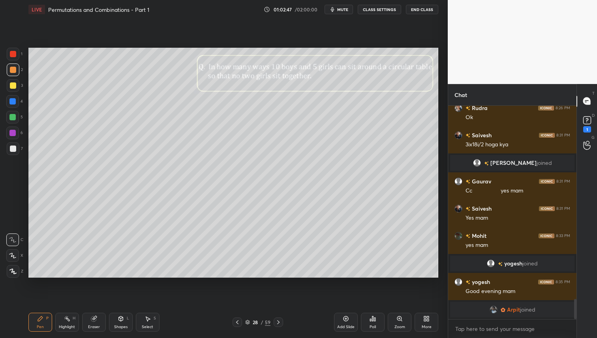
drag, startPoint x: 240, startPoint y: 325, endPoint x: 276, endPoint y: 300, distance: 44.6
click at [240, 325] on icon at bounding box center [237, 322] width 6 height 6
click at [279, 323] on icon at bounding box center [278, 322] width 6 height 6
drag, startPoint x: 278, startPoint y: 323, endPoint x: 289, endPoint y: 329, distance: 12.2
click at [278, 323] on icon at bounding box center [278, 322] width 6 height 6
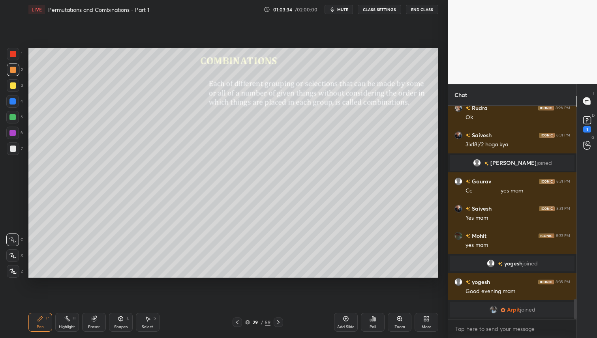
scroll to position [2072, 0]
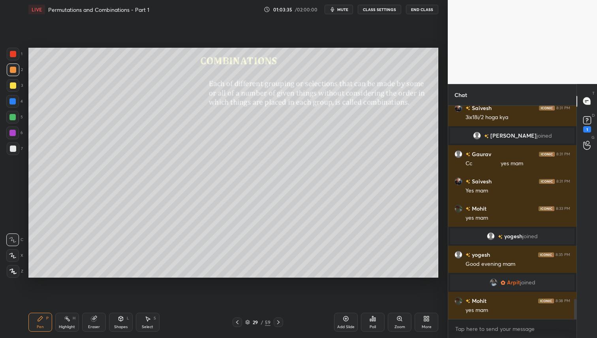
drag, startPoint x: 11, startPoint y: 85, endPoint x: 13, endPoint y: 108, distance: 22.6
click at [11, 85] on div at bounding box center [13, 86] width 6 height 6
click at [278, 322] on icon at bounding box center [278, 323] width 2 height 4
drag, startPoint x: 280, startPoint y: 321, endPoint x: 287, endPoint y: 334, distance: 14.7
click at [280, 322] on icon at bounding box center [278, 322] width 6 height 6
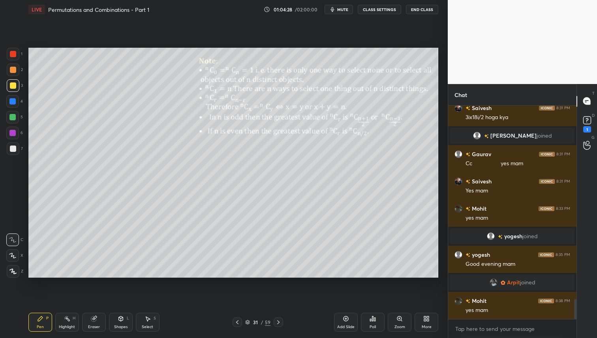
drag, startPoint x: 11, startPoint y: 71, endPoint x: 21, endPoint y: 76, distance: 10.4
click at [11, 71] on div at bounding box center [13, 70] width 6 height 6
drag, startPoint x: 9, startPoint y: 47, endPoint x: 18, endPoint y: 56, distance: 12.8
click at [10, 49] on div at bounding box center [13, 54] width 13 height 13
drag, startPoint x: 8, startPoint y: 83, endPoint x: 15, endPoint y: 93, distance: 12.5
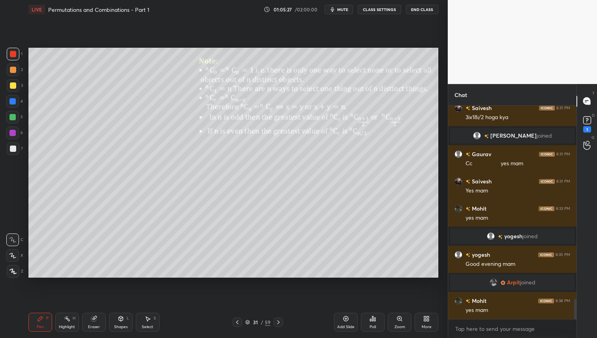
click at [9, 83] on div at bounding box center [13, 85] width 13 height 13
click at [13, 60] on div at bounding box center [13, 54] width 13 height 13
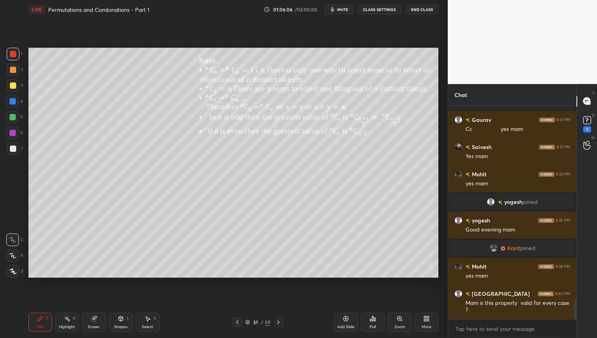
drag, startPoint x: 237, startPoint y: 322, endPoint x: 239, endPoint y: 327, distance: 5.3
click at [237, 322] on icon at bounding box center [237, 322] width 6 height 6
drag, startPoint x: 14, startPoint y: 85, endPoint x: 15, endPoint y: 89, distance: 4.5
click at [14, 85] on div at bounding box center [13, 86] width 6 height 6
click at [280, 321] on icon at bounding box center [278, 322] width 6 height 6
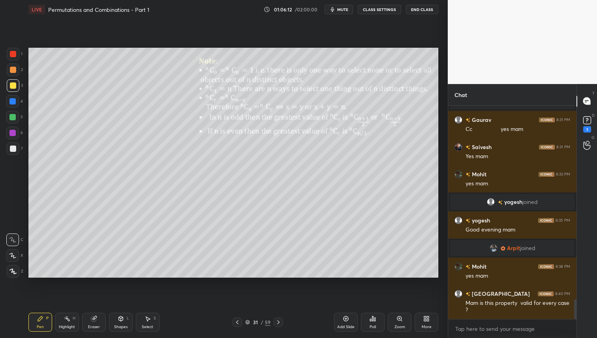
drag, startPoint x: 234, startPoint y: 323, endPoint x: 309, endPoint y: 325, distance: 75.1
click at [235, 323] on icon at bounding box center [237, 322] width 6 height 6
click at [341, 325] on div "Add Slide" at bounding box center [346, 322] width 24 height 19
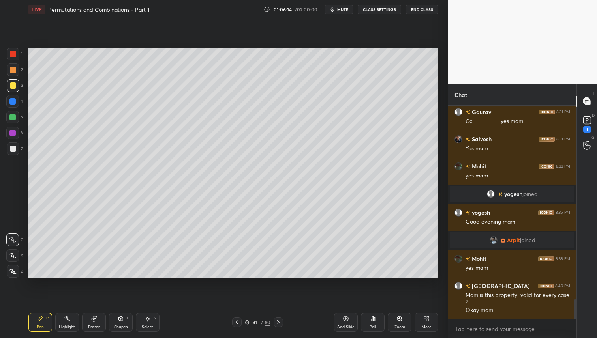
click at [15, 148] on div at bounding box center [13, 149] width 6 height 6
drag, startPoint x: 278, startPoint y: 321, endPoint x: 282, endPoint y: 327, distance: 6.0
click at [278, 321] on icon at bounding box center [278, 322] width 6 height 6
click at [14, 86] on div at bounding box center [13, 86] width 6 height 6
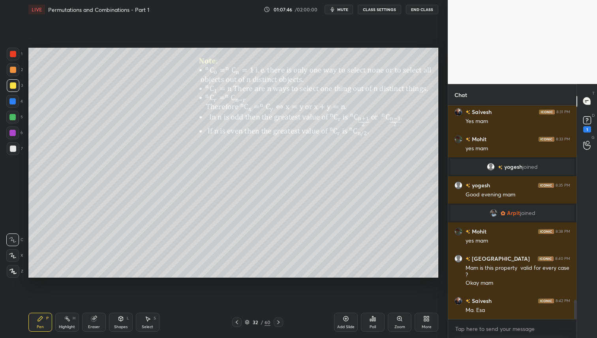
click at [16, 52] on div at bounding box center [13, 54] width 13 height 13
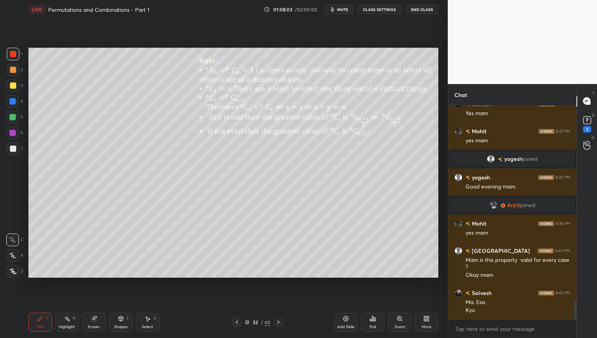
scroll to position [2157, 0]
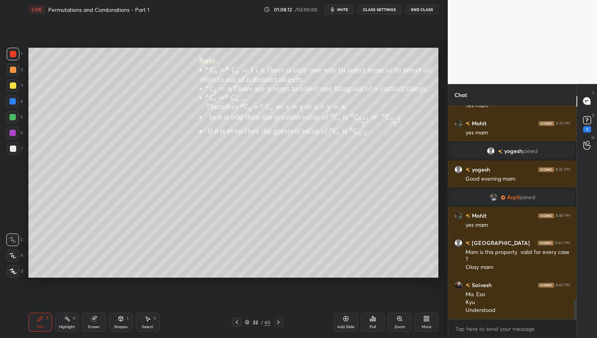
click at [15, 83] on div at bounding box center [13, 86] width 6 height 6
click at [15, 73] on div at bounding box center [13, 70] width 13 height 13
drag, startPoint x: 97, startPoint y: 323, endPoint x: 101, endPoint y: 320, distance: 5.0
click at [99, 321] on div "Eraser" at bounding box center [94, 322] width 24 height 19
click at [46, 321] on div "Pen P" at bounding box center [40, 322] width 24 height 19
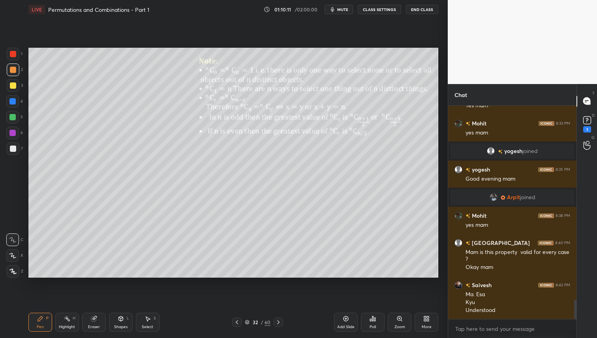
click at [278, 319] on div at bounding box center [278, 322] width 9 height 9
click at [17, 84] on div at bounding box center [13, 85] width 13 height 13
click at [12, 69] on div at bounding box center [13, 70] width 6 height 6
click at [588, 121] on rect at bounding box center [587, 120] width 8 height 8
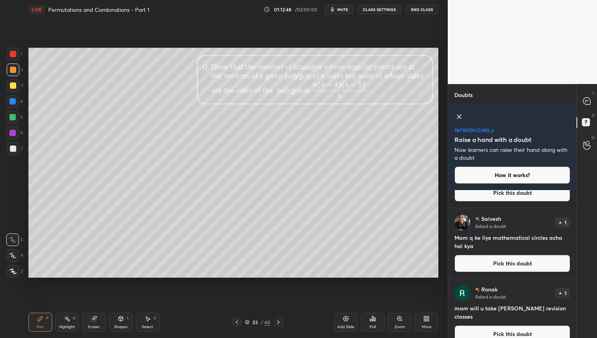
scroll to position [56, 0]
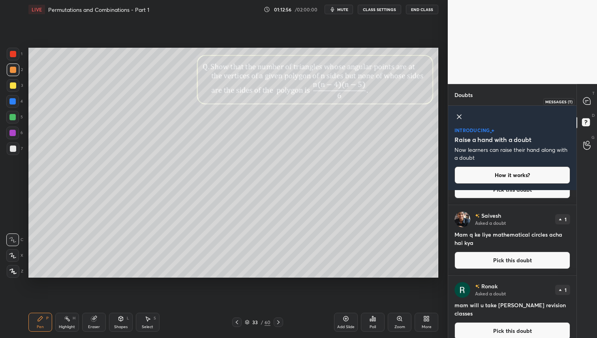
click at [589, 101] on icon at bounding box center [586, 101] width 7 height 7
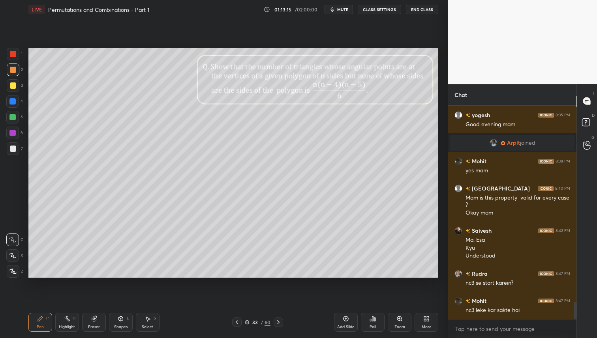
scroll to position [2386, 0]
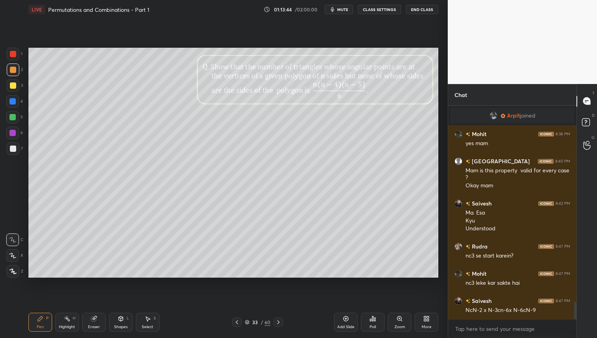
drag, startPoint x: 13, startPoint y: 86, endPoint x: 14, endPoint y: 98, distance: 12.3
click at [13, 85] on div at bounding box center [13, 86] width 6 height 6
click at [16, 71] on div at bounding box center [13, 70] width 13 height 13
click at [11, 120] on div at bounding box center [12, 117] width 6 height 6
drag, startPoint x: 13, startPoint y: 100, endPoint x: 23, endPoint y: 120, distance: 22.8
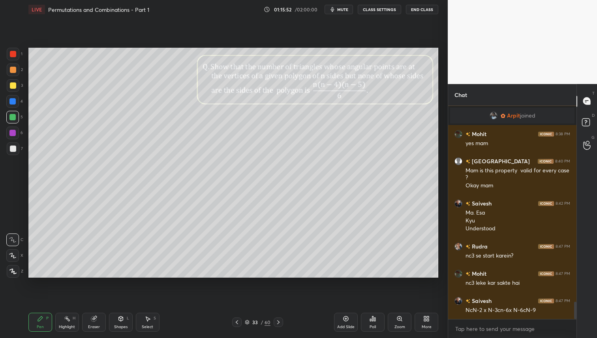
click at [13, 101] on div at bounding box center [12, 101] width 6 height 6
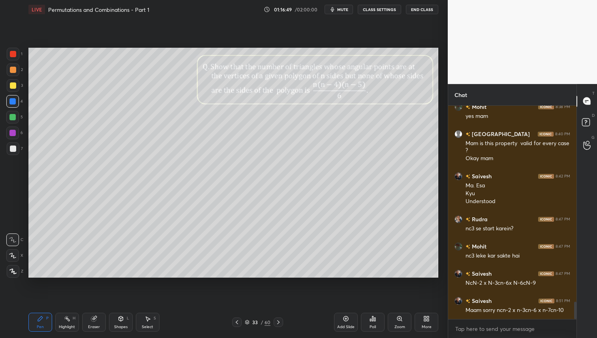
click at [73, 153] on div "Setting up your live class Poll for secs No correct answer Start poll" at bounding box center [233, 163] width 416 height 288
click at [13, 70] on div at bounding box center [13, 70] width 6 height 6
click at [8, 83] on div at bounding box center [13, 85] width 13 height 13
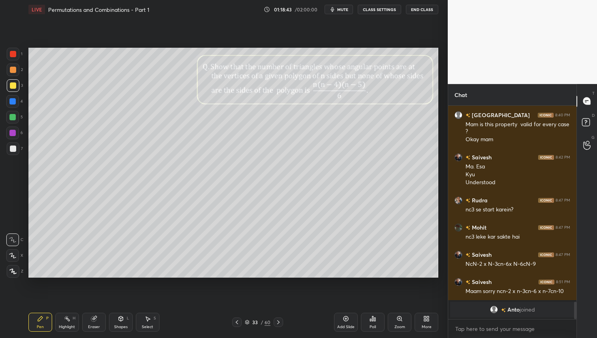
drag, startPoint x: 15, startPoint y: 132, endPoint x: 20, endPoint y: 174, distance: 42.2
click at [16, 131] on div at bounding box center [12, 133] width 13 height 13
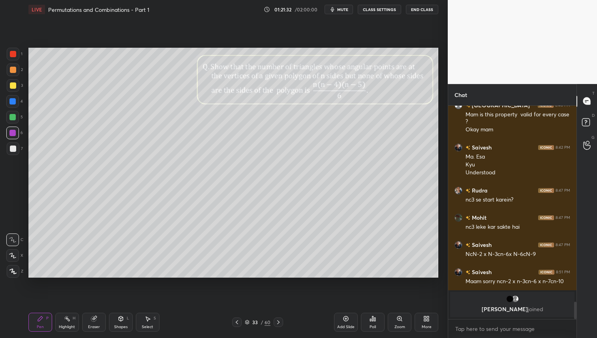
drag, startPoint x: 346, startPoint y: 326, endPoint x: 346, endPoint y: 330, distance: 4.0
click at [346, 326] on div "Add Slide" at bounding box center [345, 327] width 17 height 4
click at [239, 324] on icon at bounding box center [238, 322] width 6 height 6
drag, startPoint x: 278, startPoint y: 323, endPoint x: 282, endPoint y: 333, distance: 11.4
click at [278, 323] on icon at bounding box center [278, 322] width 6 height 6
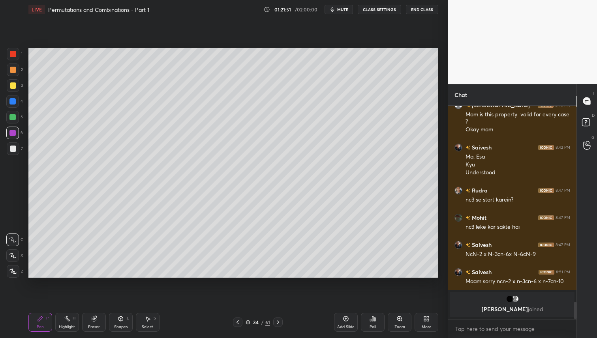
drag, startPoint x: 17, startPoint y: 85, endPoint x: 19, endPoint y: 96, distance: 11.1
click at [17, 85] on div at bounding box center [13, 85] width 13 height 13
click at [14, 129] on div at bounding box center [12, 133] width 13 height 13
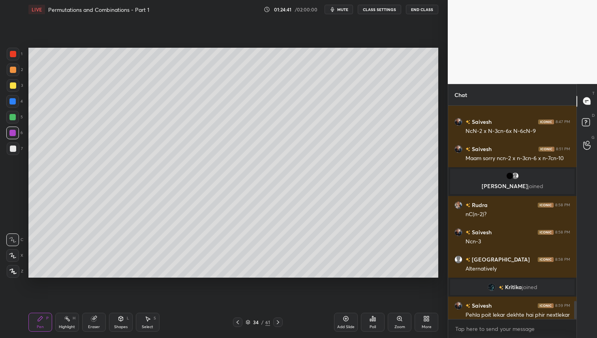
scroll to position [2319, 0]
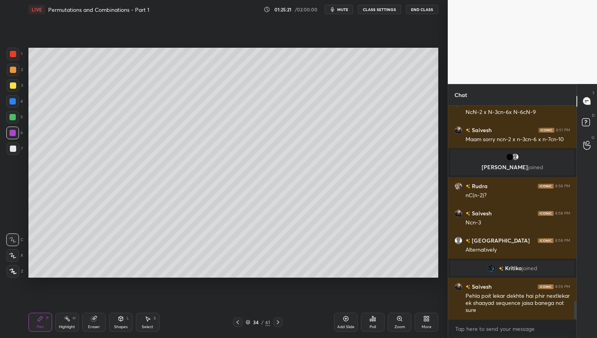
drag, startPoint x: 13, startPoint y: 88, endPoint x: 18, endPoint y: 104, distance: 17.5
click at [13, 88] on div at bounding box center [13, 86] width 6 height 6
click at [12, 71] on div at bounding box center [13, 70] width 6 height 6
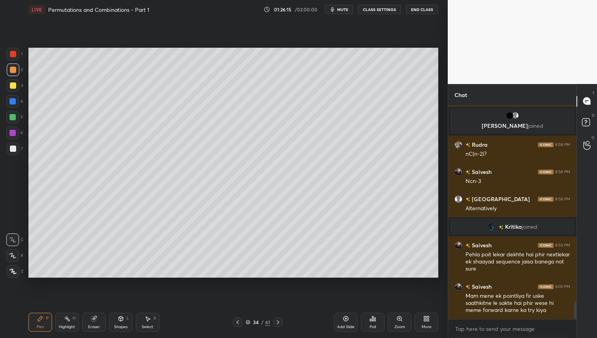
drag, startPoint x: 96, startPoint y: 324, endPoint x: 100, endPoint y: 326, distance: 4.3
click at [95, 325] on div "Eraser" at bounding box center [94, 322] width 24 height 19
click at [42, 332] on div "Pen P" at bounding box center [40, 322] width 24 height 19
drag, startPoint x: 96, startPoint y: 323, endPoint x: 102, endPoint y: 314, distance: 11.0
click at [96, 322] on div "Eraser" at bounding box center [94, 322] width 24 height 19
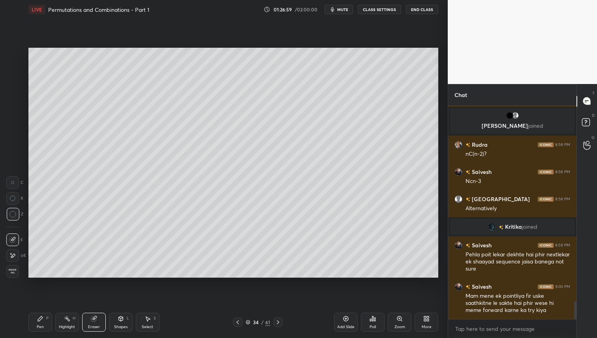
click at [42, 325] on div "Pen" at bounding box center [40, 327] width 7 height 4
click at [87, 320] on div "Eraser" at bounding box center [94, 322] width 24 height 19
drag, startPoint x: 40, startPoint y: 323, endPoint x: 48, endPoint y: 327, distance: 8.7
click at [40, 323] on div "Pen P" at bounding box center [40, 322] width 24 height 19
click at [91, 322] on div "Eraser" at bounding box center [94, 322] width 24 height 19
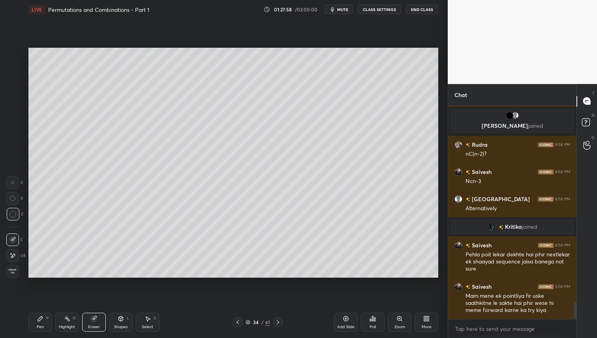
drag, startPoint x: 33, startPoint y: 332, endPoint x: 40, endPoint y: 326, distance: 9.3
click at [34, 332] on div "Pen P Highlight H Eraser Shapes L Select S 34 / 61 Add Slide Poll Zoom More" at bounding box center [233, 323] width 410 height 32
click at [37, 322] on div "Pen P" at bounding box center [40, 322] width 24 height 19
click at [14, 101] on div at bounding box center [12, 101] width 6 height 6
click at [15, 118] on div at bounding box center [12, 117] width 6 height 6
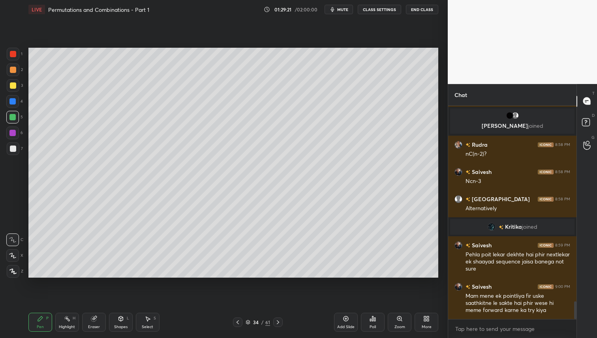
click at [14, 68] on div at bounding box center [13, 70] width 6 height 6
click at [14, 88] on div at bounding box center [13, 85] width 13 height 13
click at [92, 322] on div "Eraser" at bounding box center [94, 322] width 24 height 19
click at [38, 316] on div "Pen P" at bounding box center [40, 322] width 24 height 19
drag, startPoint x: 95, startPoint y: 321, endPoint x: 124, endPoint y: 302, distance: 34.0
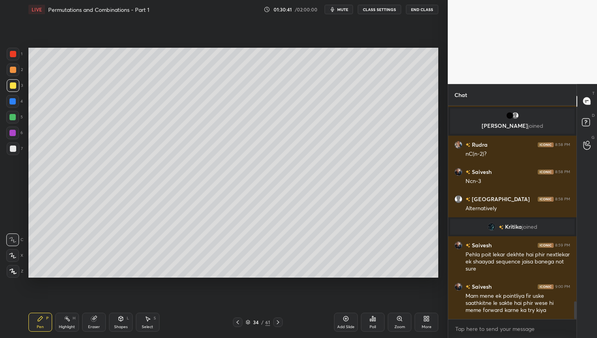
click at [94, 321] on icon at bounding box center [93, 319] width 5 height 5
click at [43, 325] on div "Pen" at bounding box center [40, 327] width 7 height 4
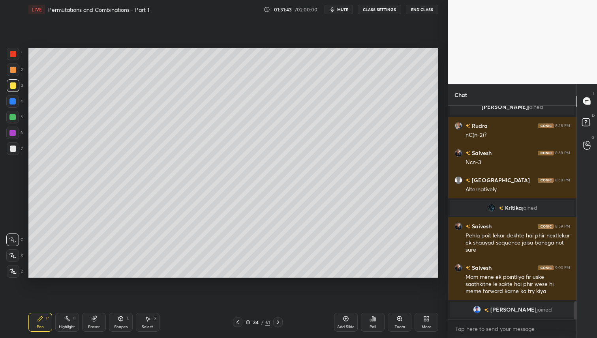
drag, startPoint x: 13, startPoint y: 100, endPoint x: 13, endPoint y: 117, distance: 17.8
click at [14, 100] on div at bounding box center [12, 101] width 6 height 6
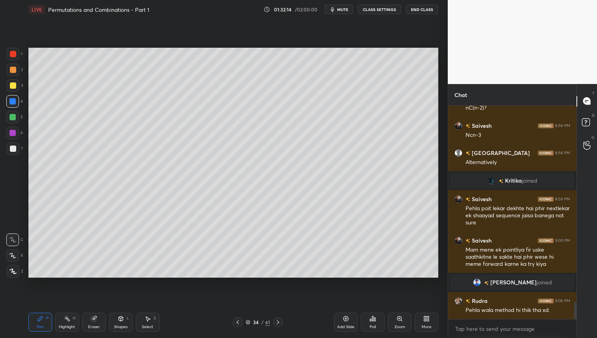
click at [1, 26] on div "1 2 3 4 5 6 7 C X Z C X Z E E Erase all H H LIVE Permutations and Combinations …" at bounding box center [220, 169] width 441 height 338
drag, startPoint x: 239, startPoint y: 321, endPoint x: 240, endPoint y: 325, distance: 4.6
click at [239, 321] on icon at bounding box center [238, 322] width 6 height 6
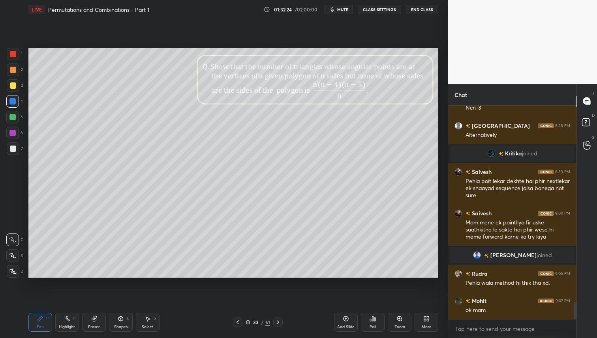
drag, startPoint x: 279, startPoint y: 321, endPoint x: 282, endPoint y: 327, distance: 6.2
click at [279, 321] on icon at bounding box center [278, 322] width 6 height 6
click at [278, 322] on icon at bounding box center [278, 322] width 6 height 6
click at [236, 323] on icon at bounding box center [238, 322] width 6 height 6
click at [279, 322] on icon at bounding box center [278, 322] width 6 height 6
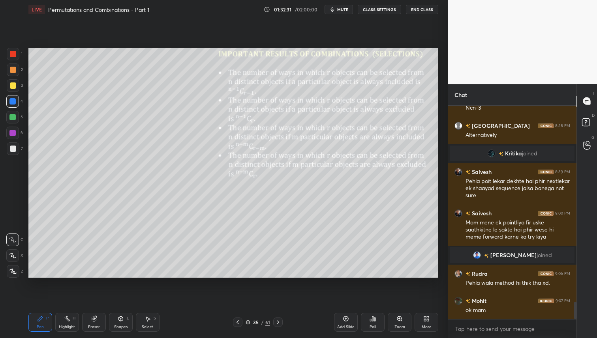
click at [239, 325] on icon at bounding box center [238, 322] width 6 height 6
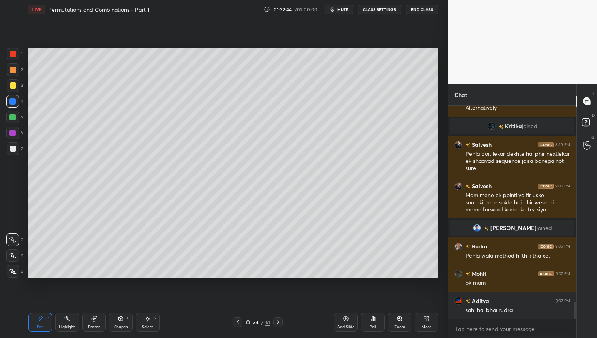
drag, startPoint x: 278, startPoint y: 323, endPoint x: 281, endPoint y: 330, distance: 7.3
click at [278, 324] on icon at bounding box center [278, 322] width 6 height 6
drag, startPoint x: 13, startPoint y: 85, endPoint x: 9, endPoint y: 130, distance: 45.2
click at [13, 85] on div at bounding box center [13, 86] width 6 height 6
drag, startPoint x: 15, startPoint y: 71, endPoint x: 17, endPoint y: 85, distance: 14.8
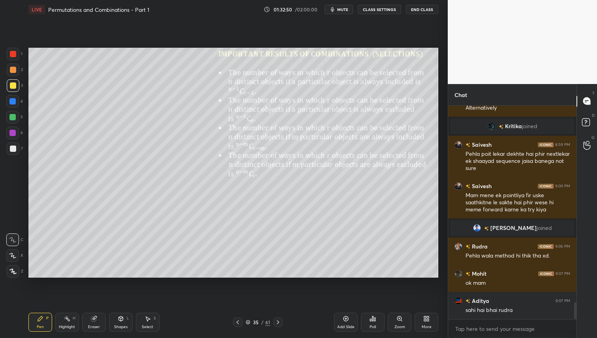
click at [15, 70] on div at bounding box center [13, 70] width 6 height 6
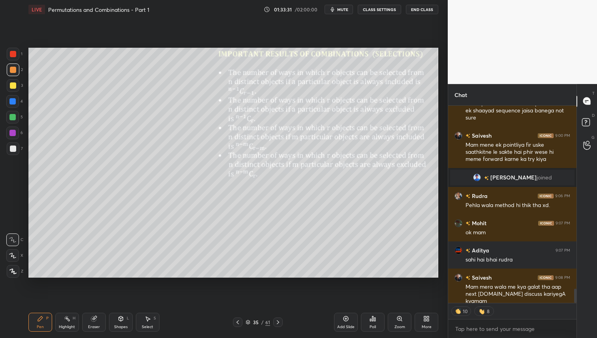
click at [279, 321] on icon at bounding box center [278, 322] width 6 height 6
click at [14, 85] on div at bounding box center [13, 86] width 6 height 6
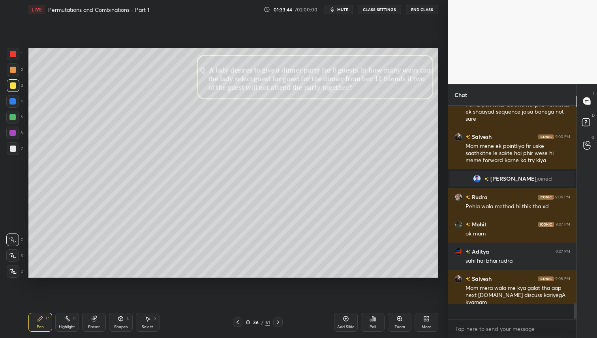
scroll to position [2496, 0]
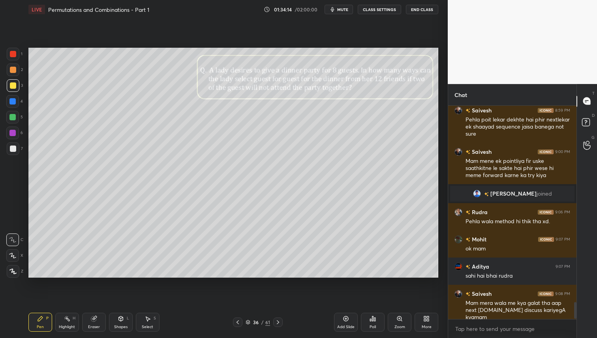
click at [16, 71] on div at bounding box center [13, 70] width 13 height 13
click at [238, 320] on icon at bounding box center [238, 322] width 6 height 6
click at [348, 320] on icon at bounding box center [346, 319] width 5 height 5
drag, startPoint x: 12, startPoint y: 54, endPoint x: 28, endPoint y: 57, distance: 16.0
click at [12, 54] on div at bounding box center [13, 54] width 6 height 6
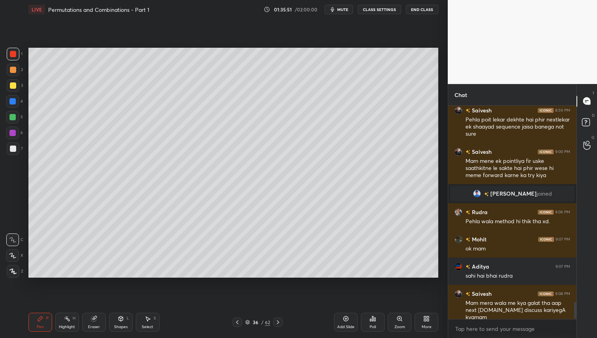
click at [14, 85] on div at bounding box center [13, 86] width 6 height 6
click at [14, 68] on div at bounding box center [13, 70] width 6 height 6
click at [13, 55] on div at bounding box center [13, 54] width 6 height 6
click at [279, 323] on icon at bounding box center [278, 322] width 6 height 6
click at [17, 86] on div at bounding box center [13, 85] width 13 height 13
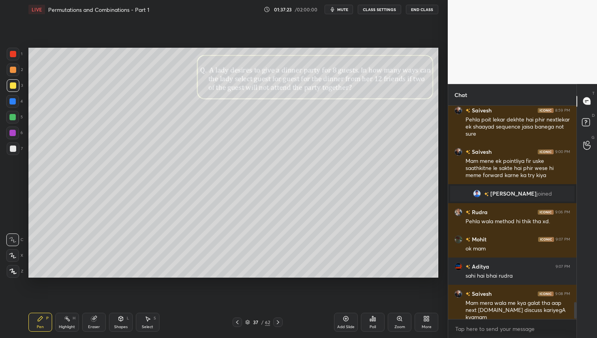
drag, startPoint x: 7, startPoint y: 116, endPoint x: 13, endPoint y: 121, distance: 7.8
click at [7, 116] on div at bounding box center [12, 117] width 13 height 13
click at [12, 136] on div at bounding box center [12, 133] width 13 height 13
drag, startPoint x: 12, startPoint y: 113, endPoint x: 16, endPoint y: 114, distance: 4.5
click at [14, 112] on div at bounding box center [12, 117] width 13 height 13
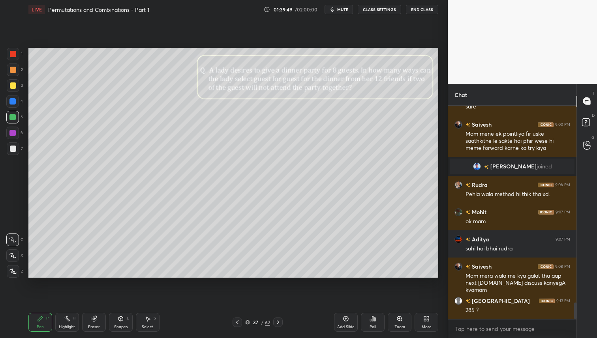
scroll to position [2551, 0]
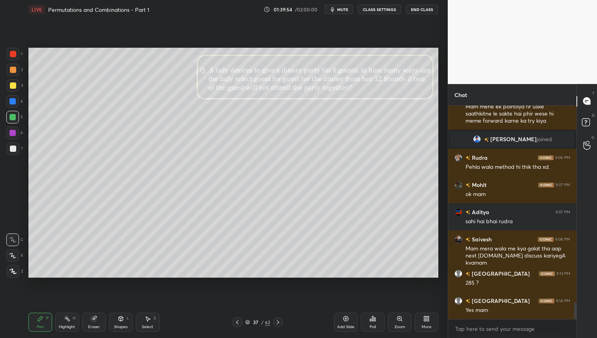
click at [280, 324] on icon at bounding box center [278, 322] width 6 height 6
drag, startPoint x: 15, startPoint y: 83, endPoint x: 17, endPoint y: 88, distance: 5.3
click at [15, 84] on div at bounding box center [13, 85] width 13 height 13
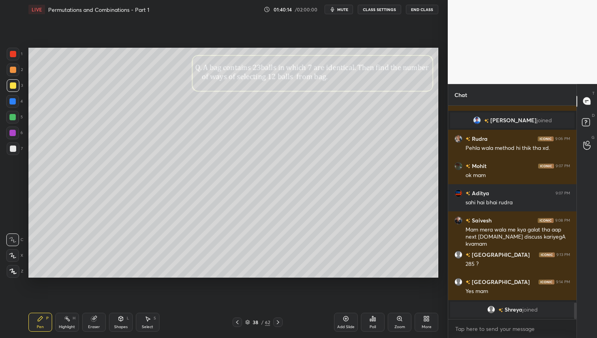
drag, startPoint x: 16, startPoint y: 68, endPoint x: 12, endPoint y: 119, distance: 50.7
click at [16, 68] on div at bounding box center [13, 70] width 13 height 13
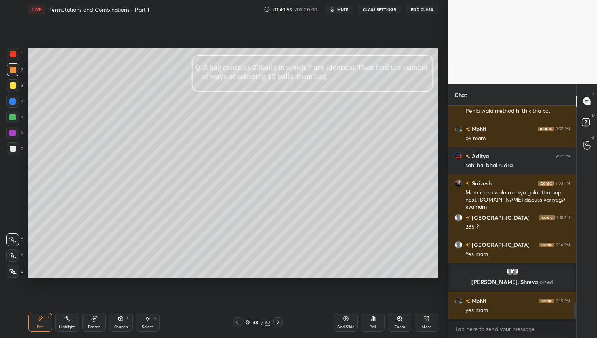
scroll to position [2525, 0]
click at [16, 85] on div at bounding box center [13, 85] width 13 height 13
click at [12, 116] on div at bounding box center [12, 117] width 6 height 6
drag, startPoint x: 15, startPoint y: 85, endPoint x: 17, endPoint y: 90, distance: 5.5
click at [15, 85] on div at bounding box center [13, 86] width 6 height 6
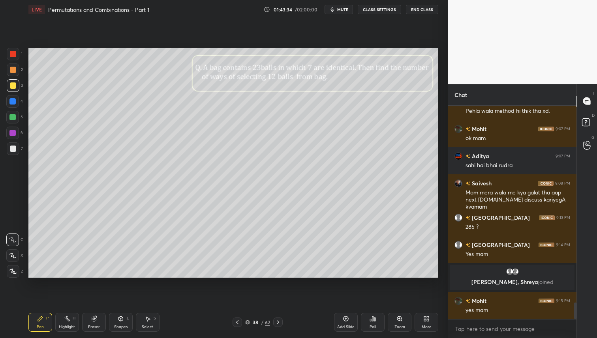
click at [91, 320] on icon at bounding box center [94, 319] width 6 height 6
click at [42, 323] on div "Pen P" at bounding box center [40, 322] width 24 height 19
drag, startPoint x: 278, startPoint y: 321, endPoint x: 284, endPoint y: 327, distance: 8.4
click at [278, 321] on icon at bounding box center [278, 323] width 2 height 4
drag, startPoint x: 13, startPoint y: 70, endPoint x: 13, endPoint y: 81, distance: 11.1
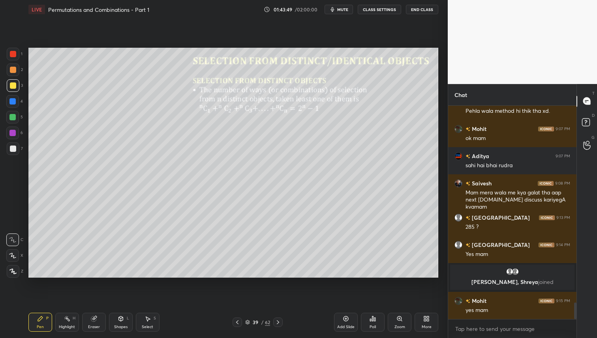
click at [13, 69] on div at bounding box center [13, 70] width 6 height 6
click at [278, 322] on icon at bounding box center [278, 323] width 2 height 4
drag, startPoint x: 14, startPoint y: 85, endPoint x: 26, endPoint y: 108, distance: 25.8
click at [14, 86] on div at bounding box center [13, 86] width 6 height 6
click at [13, 64] on div at bounding box center [13, 70] width 13 height 13
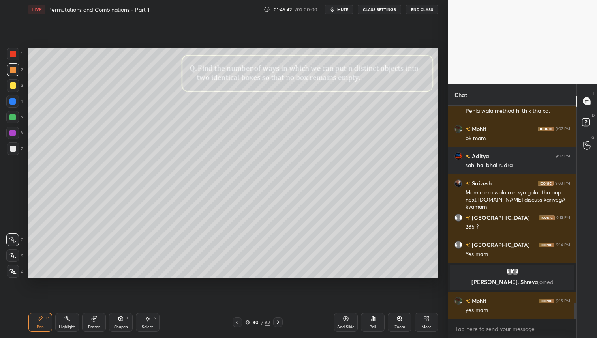
scroll to position [2552, 0]
click at [4, 66] on div "1 2 3 4 5 6 7 C X Z C X Z E E Erase all H H" at bounding box center [12, 163] width 25 height 231
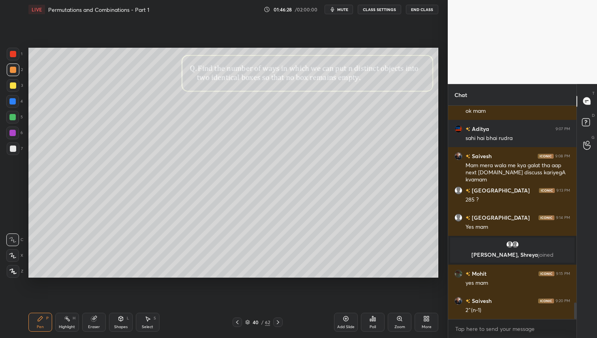
scroll to position [2580, 0]
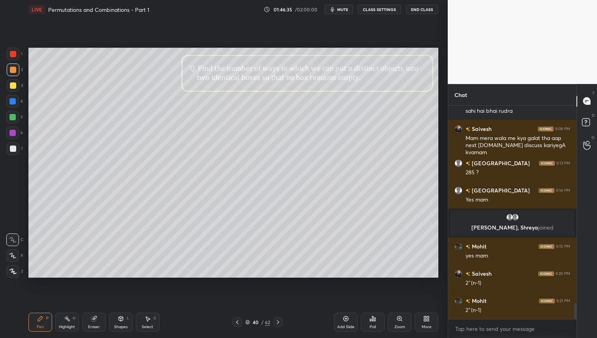
click at [12, 86] on div at bounding box center [13, 86] width 6 height 6
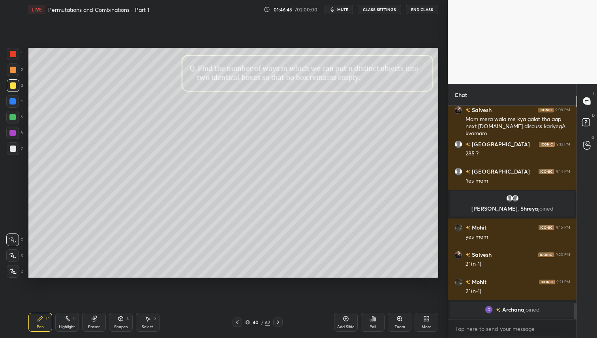
scroll to position [2609, 0]
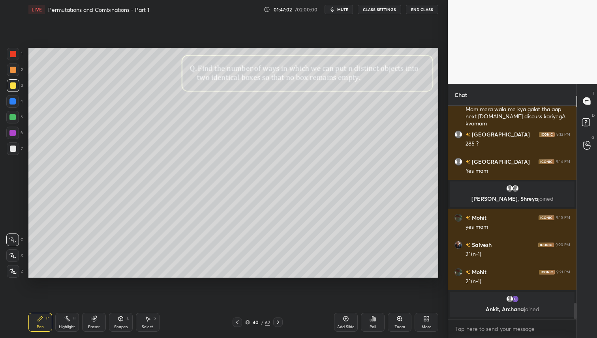
click at [66, 296] on div "Setting up your live class Poll for secs No correct answer Start poll" at bounding box center [233, 163] width 416 height 288
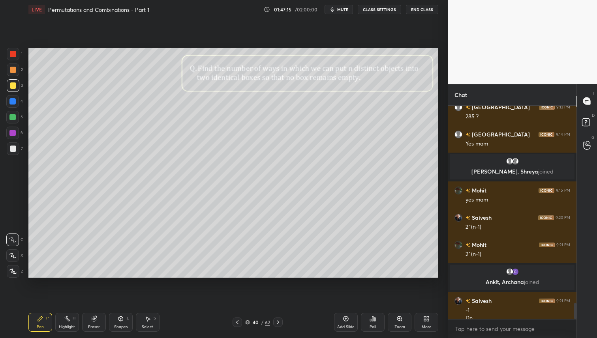
scroll to position [2621, 0]
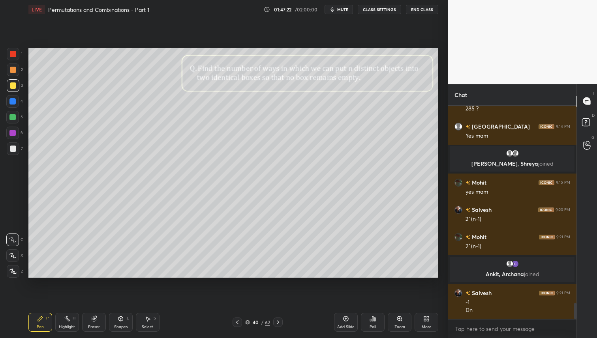
drag, startPoint x: 11, startPoint y: 120, endPoint x: 13, endPoint y: 139, distance: 19.1
click at [11, 120] on div at bounding box center [12, 117] width 6 height 6
click at [278, 323] on icon at bounding box center [278, 322] width 6 height 6
click at [13, 54] on div at bounding box center [13, 54] width 6 height 6
click at [11, 68] on div at bounding box center [13, 70] width 6 height 6
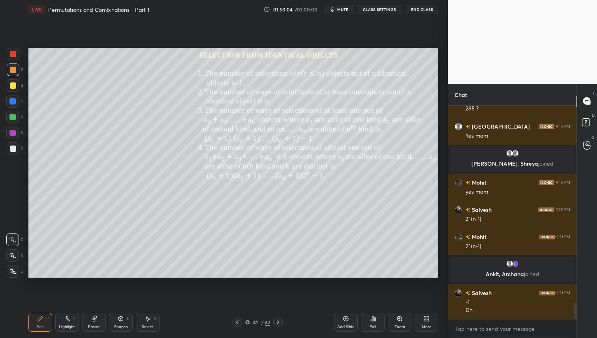
scroll to position [2648, 0]
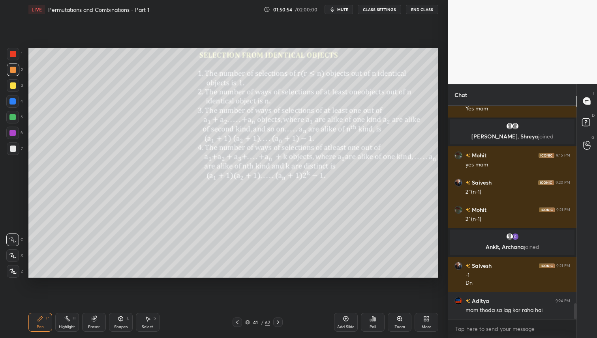
click at [236, 323] on icon at bounding box center [237, 322] width 6 height 6
click at [280, 322] on icon at bounding box center [278, 322] width 6 height 6
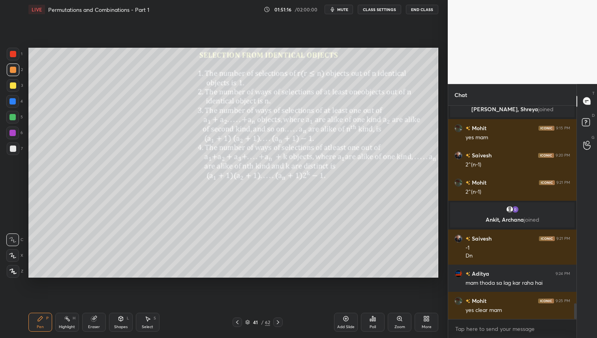
drag, startPoint x: 13, startPoint y: 87, endPoint x: 14, endPoint y: 92, distance: 5.1
click at [13, 88] on div at bounding box center [13, 86] width 6 height 6
click at [90, 325] on div "Eraser" at bounding box center [94, 327] width 12 height 4
click at [39, 332] on div "Pen P" at bounding box center [40, 322] width 24 height 19
click at [237, 323] on icon at bounding box center [237, 322] width 6 height 6
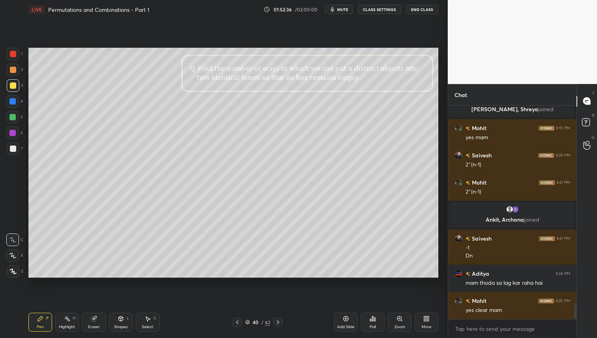
click at [239, 321] on icon at bounding box center [237, 322] width 6 height 6
click at [280, 323] on icon at bounding box center [278, 322] width 6 height 6
drag, startPoint x: 279, startPoint y: 322, endPoint x: 280, endPoint y: 329, distance: 6.8
click at [279, 322] on icon at bounding box center [278, 322] width 6 height 6
click at [278, 321] on icon at bounding box center [278, 322] width 6 height 6
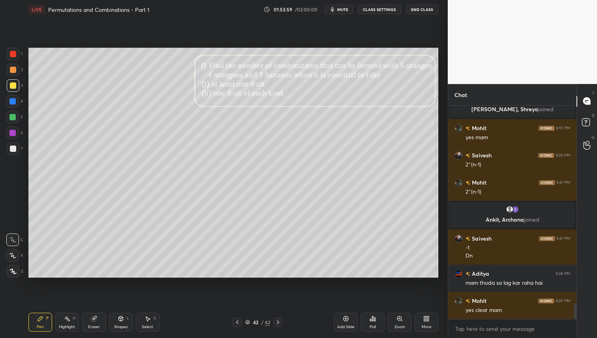
drag, startPoint x: 17, startPoint y: 68, endPoint x: 25, endPoint y: 92, distance: 25.8
click at [19, 69] on div at bounding box center [13, 70] width 13 height 13
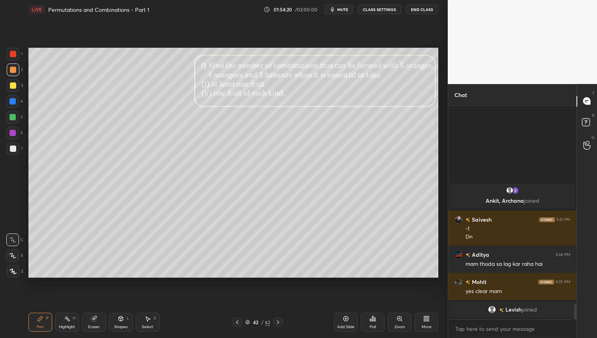
scroll to position [2678, 0]
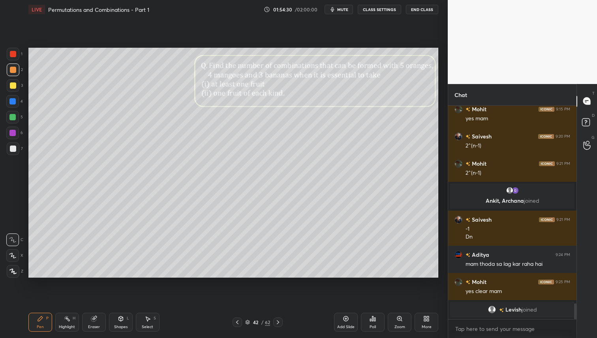
drag, startPoint x: 278, startPoint y: 321, endPoint x: 282, endPoint y: 326, distance: 6.7
click at [278, 321] on icon at bounding box center [278, 322] width 6 height 6
click at [96, 323] on div "Eraser" at bounding box center [94, 322] width 24 height 19
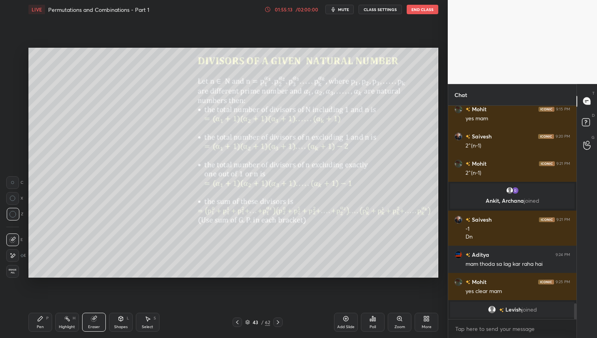
drag, startPoint x: 38, startPoint y: 319, endPoint x: 45, endPoint y: 312, distance: 9.8
click at [40, 319] on icon at bounding box center [40, 319] width 5 height 5
click at [91, 323] on div "Eraser" at bounding box center [94, 322] width 24 height 19
drag, startPoint x: 46, startPoint y: 318, endPoint x: 49, endPoint y: 307, distance: 11.9
click at [46, 318] on div "P" at bounding box center [47, 319] width 2 height 4
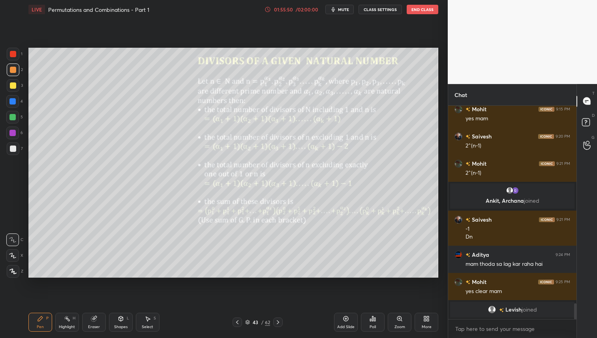
drag, startPoint x: 14, startPoint y: 86, endPoint x: 16, endPoint y: 89, distance: 4.3
click at [14, 86] on div at bounding box center [13, 86] width 6 height 6
click at [16, 120] on div at bounding box center [12, 117] width 13 height 13
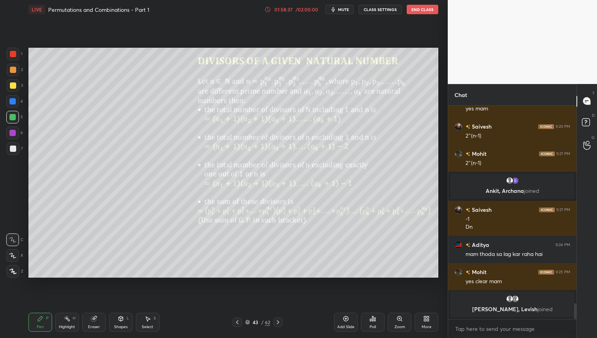
click at [279, 319] on div at bounding box center [277, 322] width 9 height 9
click at [277, 322] on icon at bounding box center [278, 322] width 6 height 6
click at [14, 86] on div at bounding box center [13, 86] width 6 height 6
drag, startPoint x: 98, startPoint y: 312, endPoint x: 101, endPoint y: 316, distance: 5.5
click at [98, 314] on div "Pen P Highlight H Eraser Shapes L Select S 45 / 62 Add Slide Poll Zoom More" at bounding box center [233, 323] width 410 height 32
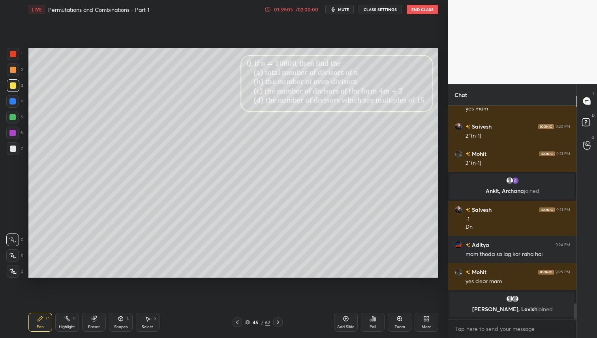
click at [100, 320] on div "Eraser" at bounding box center [94, 322] width 24 height 19
click at [41, 321] on icon at bounding box center [40, 319] width 6 height 6
drag, startPoint x: 15, startPoint y: 69, endPoint x: 18, endPoint y: 90, distance: 20.3
click at [16, 70] on div at bounding box center [13, 70] width 6 height 6
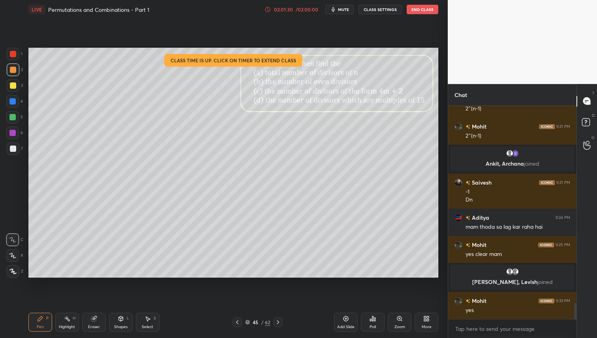
drag, startPoint x: 235, startPoint y: 321, endPoint x: 244, endPoint y: 324, distance: 10.0
click at [235, 321] on icon at bounding box center [237, 322] width 6 height 6
click at [15, 83] on div at bounding box center [13, 85] width 13 height 13
click at [13, 72] on div at bounding box center [13, 70] width 6 height 6
drag, startPoint x: 238, startPoint y: 323, endPoint x: 240, endPoint y: 327, distance: 4.5
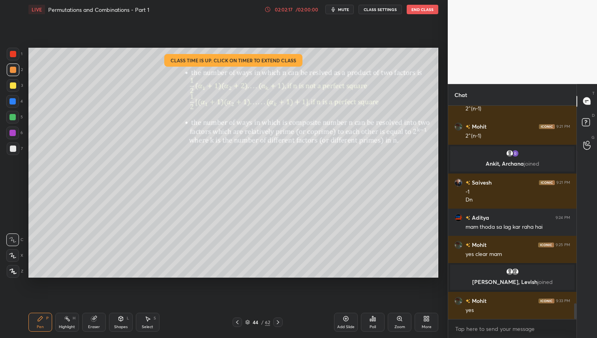
click at [238, 324] on icon at bounding box center [237, 322] width 6 height 6
drag, startPoint x: 276, startPoint y: 321, endPoint x: 278, endPoint y: 327, distance: 6.0
click at [276, 321] on icon at bounding box center [278, 322] width 6 height 6
click at [11, 117] on div at bounding box center [12, 117] width 6 height 6
click at [236, 322] on icon at bounding box center [237, 322] width 6 height 6
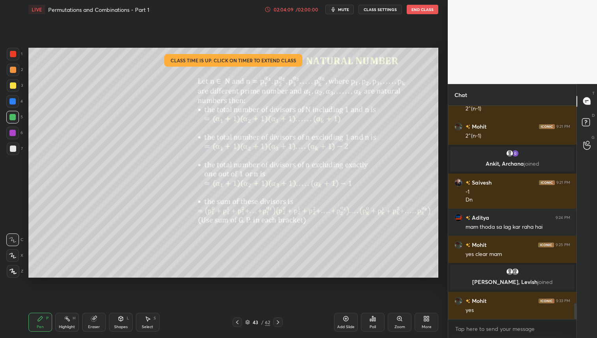
click at [279, 323] on icon at bounding box center [278, 322] width 6 height 6
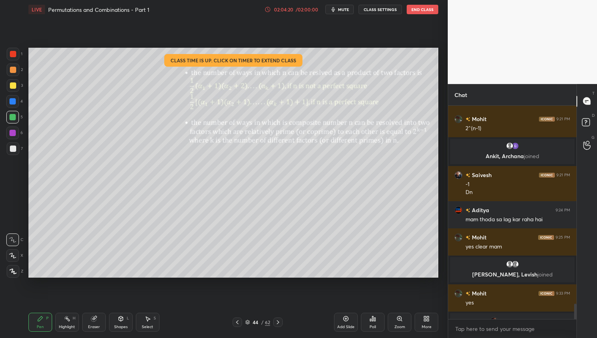
scroll to position [2719, 0]
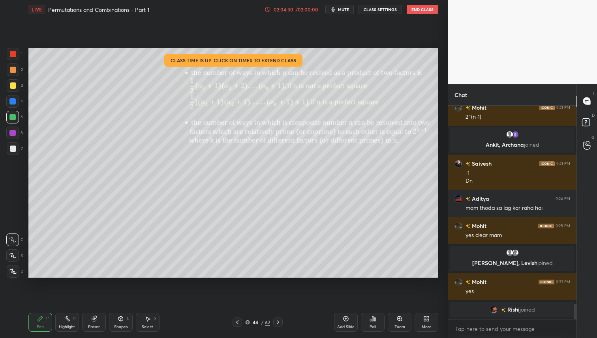
click at [276, 322] on icon at bounding box center [278, 322] width 6 height 6
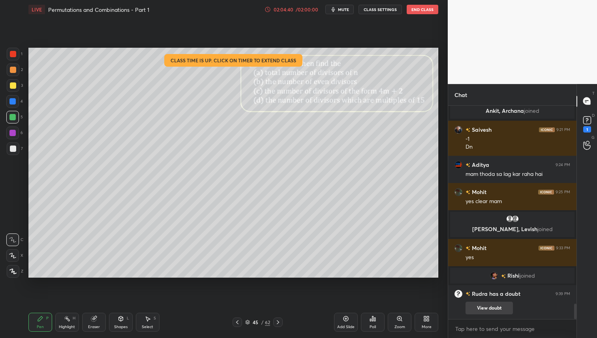
drag, startPoint x: 488, startPoint y: 308, endPoint x: 485, endPoint y: 315, distance: 7.3
click at [488, 308] on button "View doubt" at bounding box center [489, 308] width 47 height 13
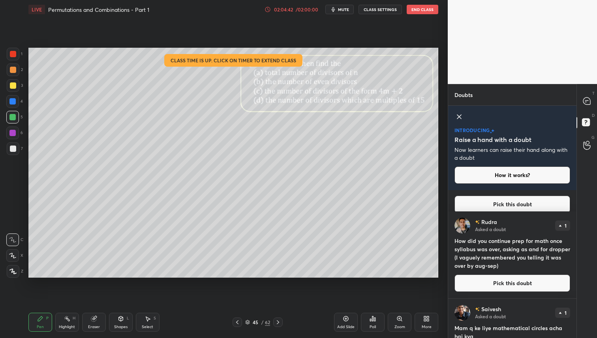
scroll to position [106, 0]
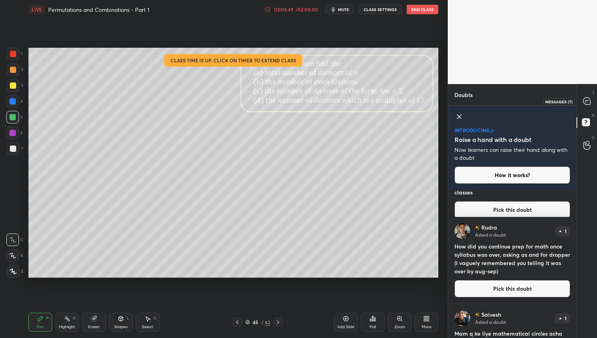
click at [584, 105] on icon at bounding box center [587, 101] width 8 height 8
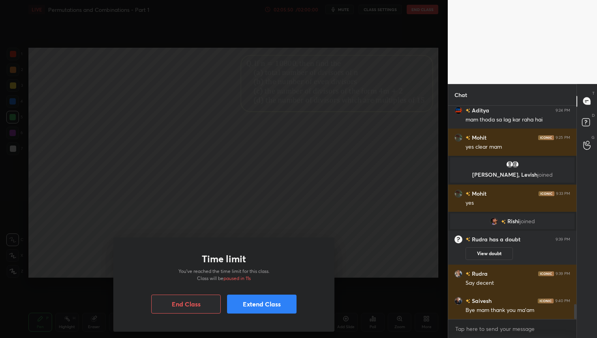
scroll to position [2864, 0]
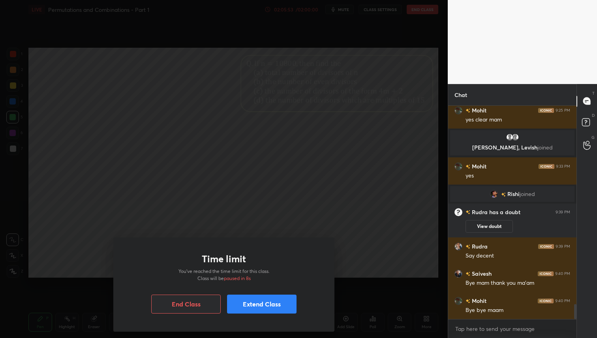
type textarea "x"
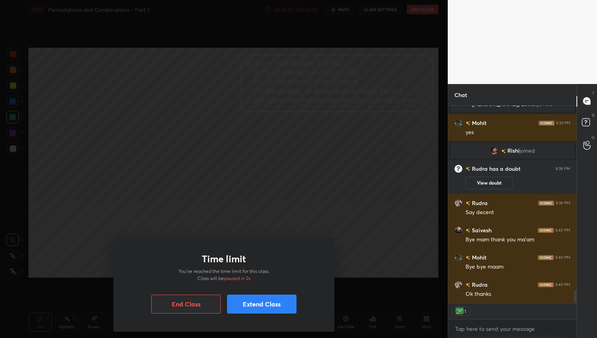
scroll to position [2942, 0]
